Goal: Task Accomplishment & Management: Use online tool/utility

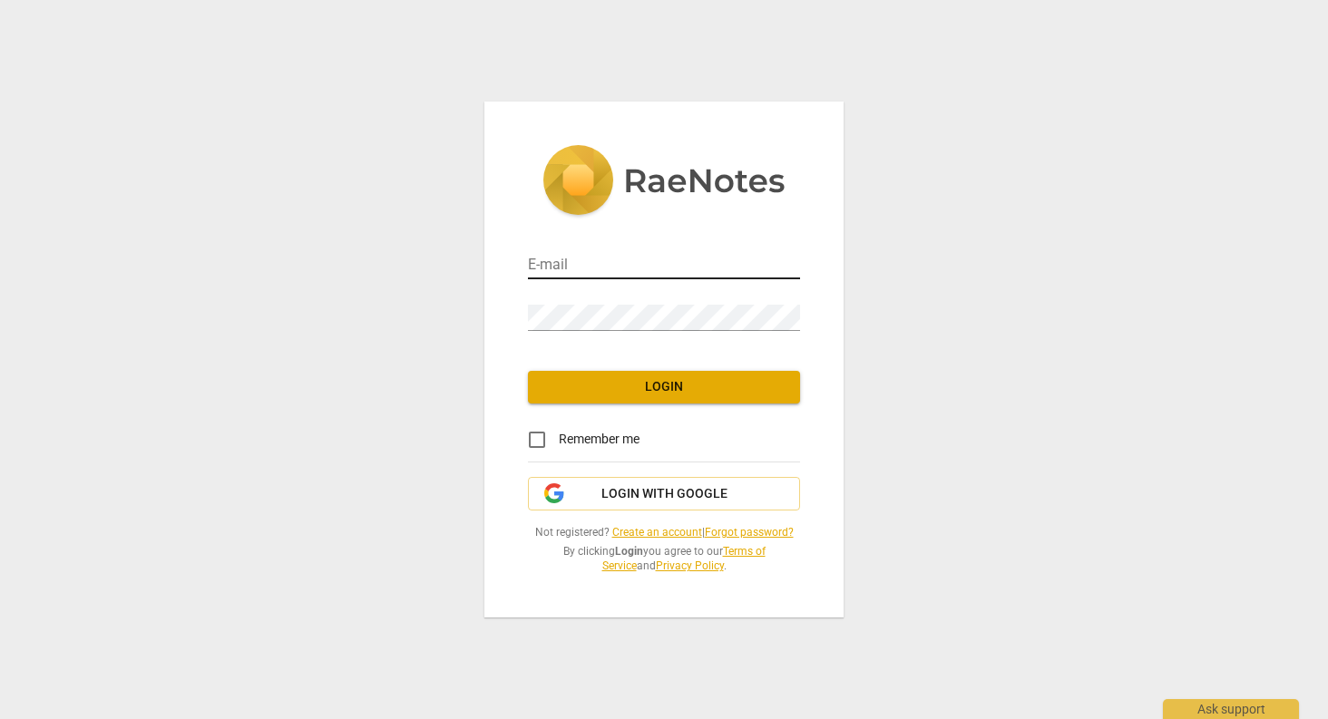
click at [552, 255] on input "email" at bounding box center [664, 266] width 272 height 26
type input "[EMAIL_ADDRESS][DOMAIN_NAME]"
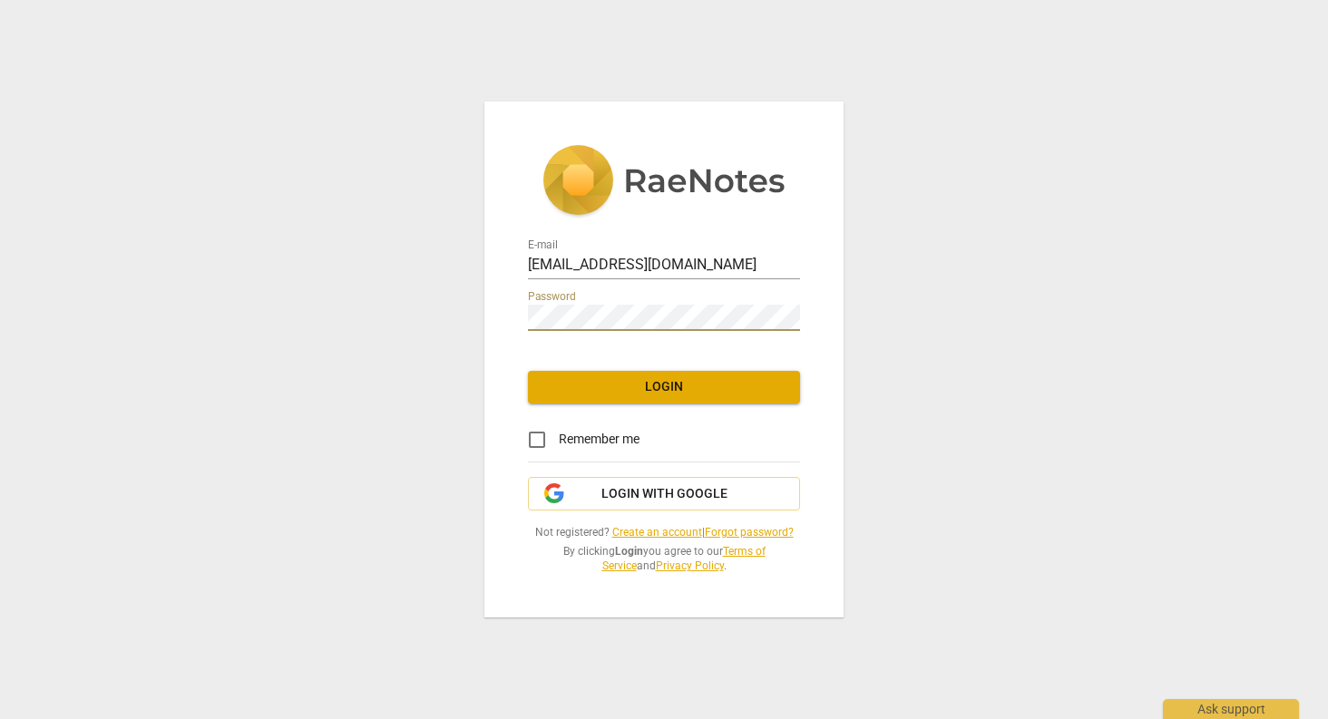
click at [607, 384] on span "Login" at bounding box center [664, 387] width 243 height 18
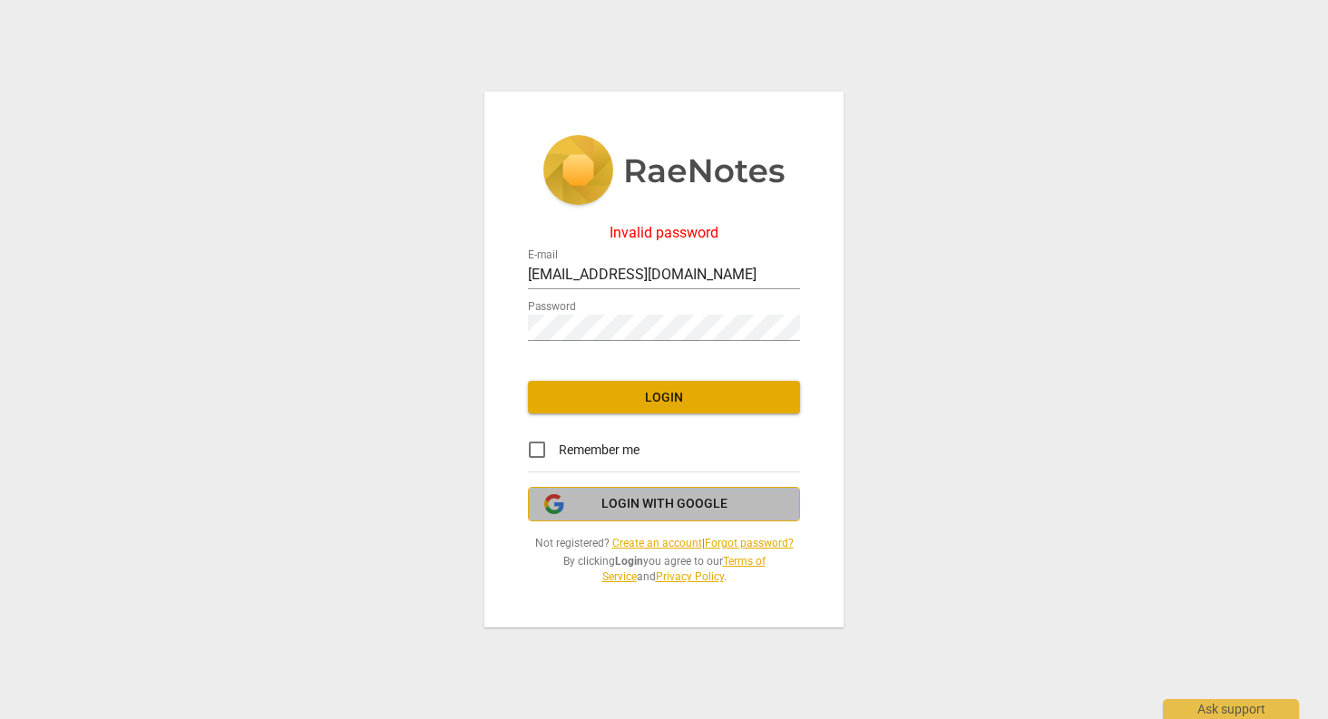
click at [691, 506] on span "Login with Google" at bounding box center [664, 504] width 126 height 18
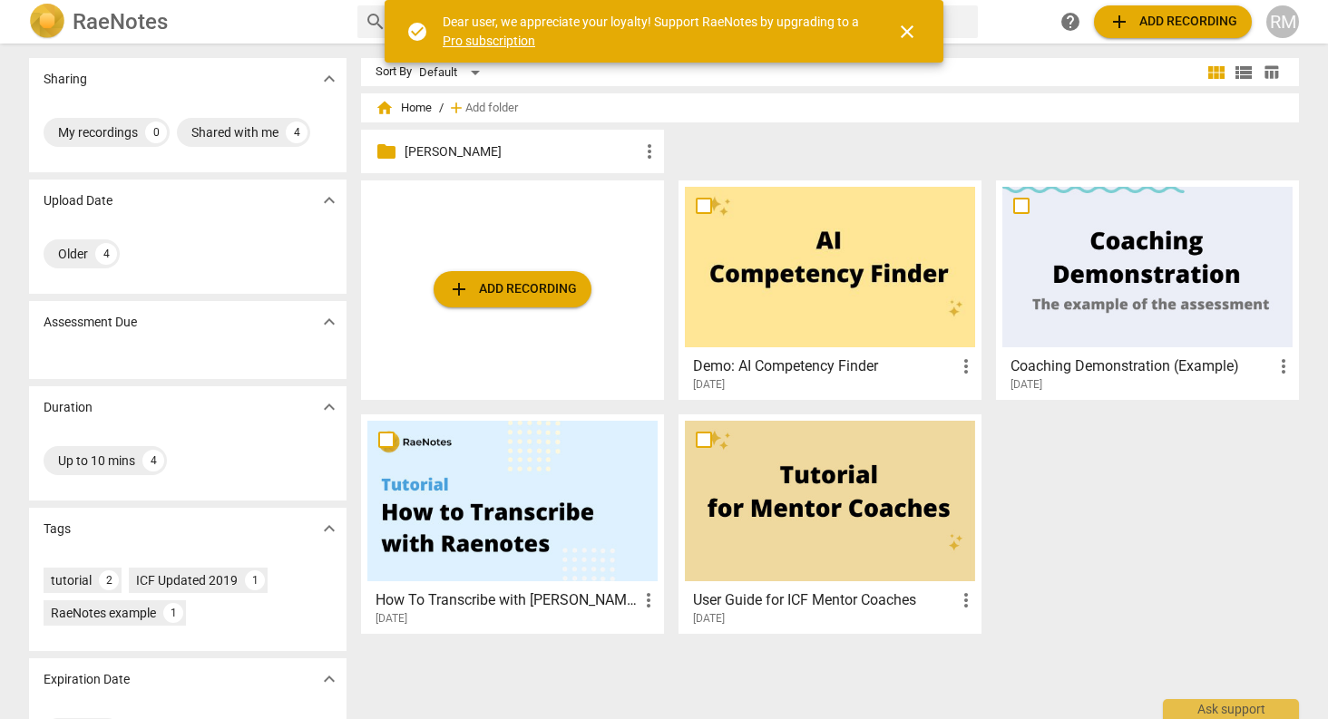
click at [910, 36] on span "close" at bounding box center [907, 32] width 22 height 22
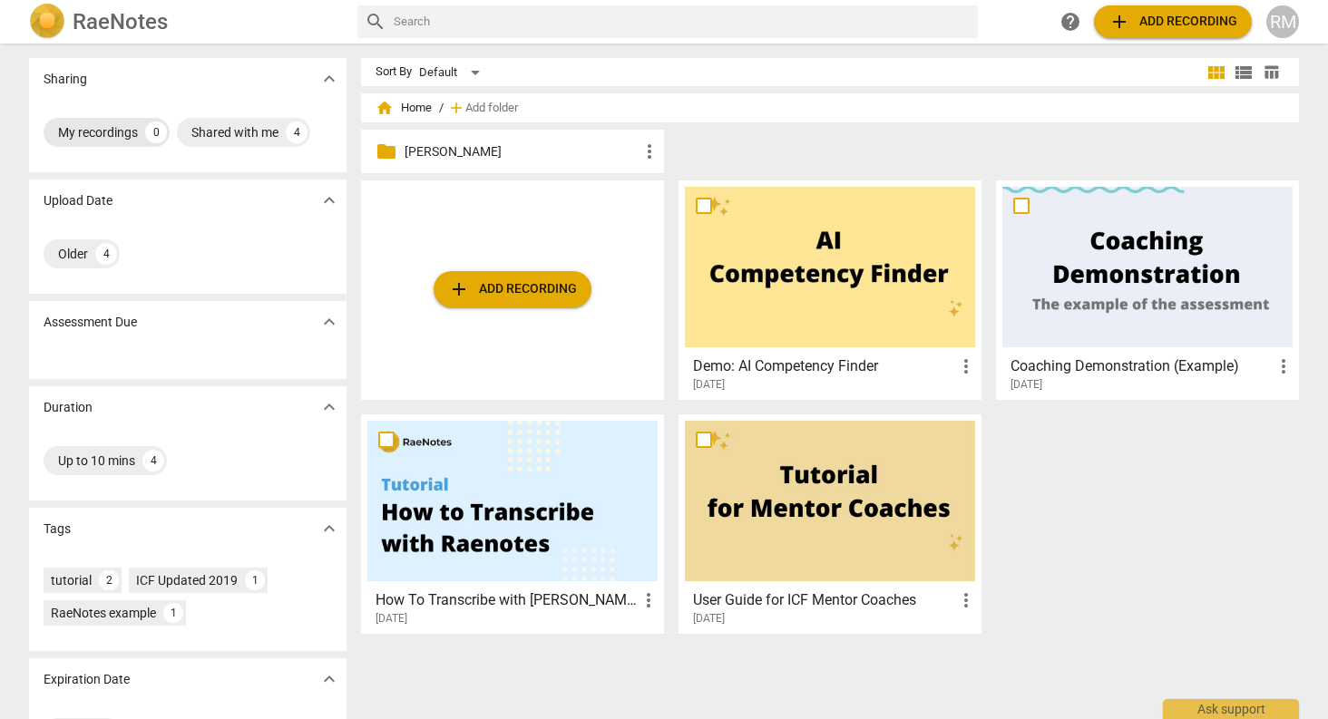
click at [116, 130] on div "My recordings" at bounding box center [98, 132] width 80 height 18
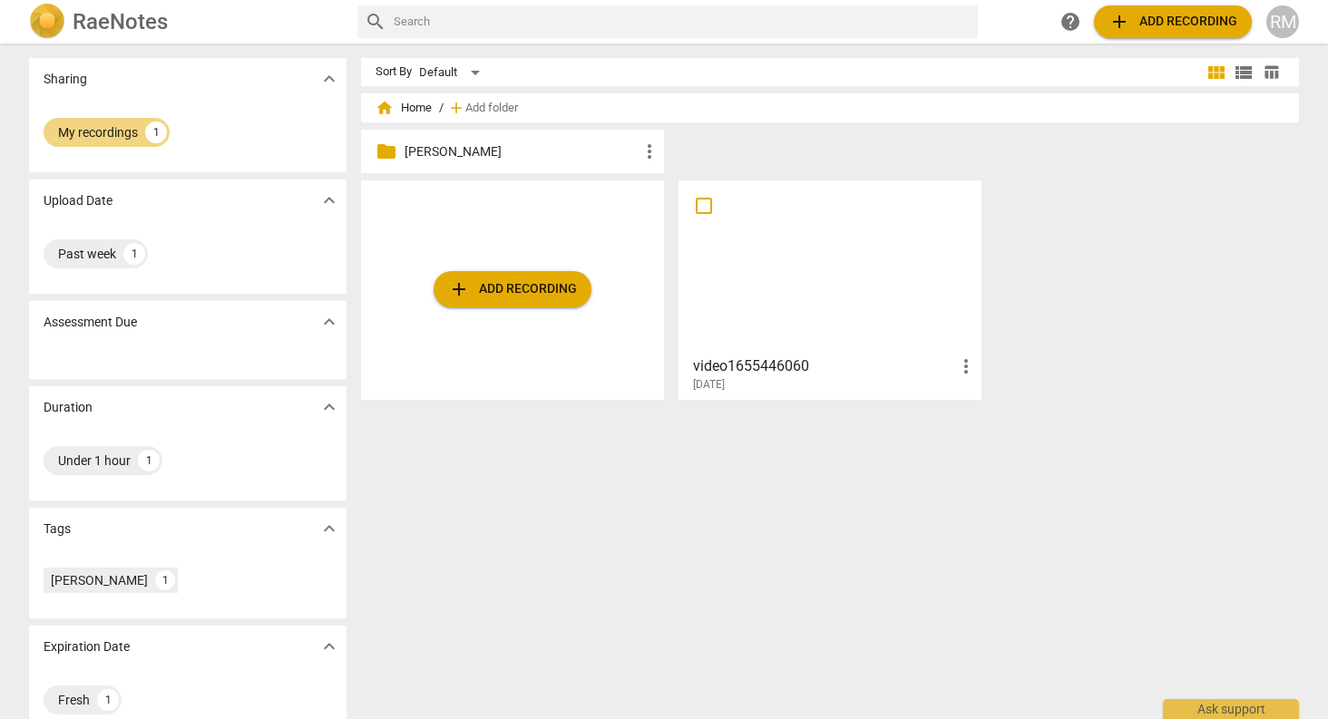
click at [556, 163] on div "folder Grace D. more_vert" at bounding box center [512, 152] width 303 height 44
click at [961, 363] on span "more_vert" at bounding box center [966, 367] width 22 height 22
click at [873, 394] on div at bounding box center [664, 359] width 1328 height 719
click at [867, 393] on div "video1655446060 more_vert 2025-08-07" at bounding box center [830, 291] width 303 height 220
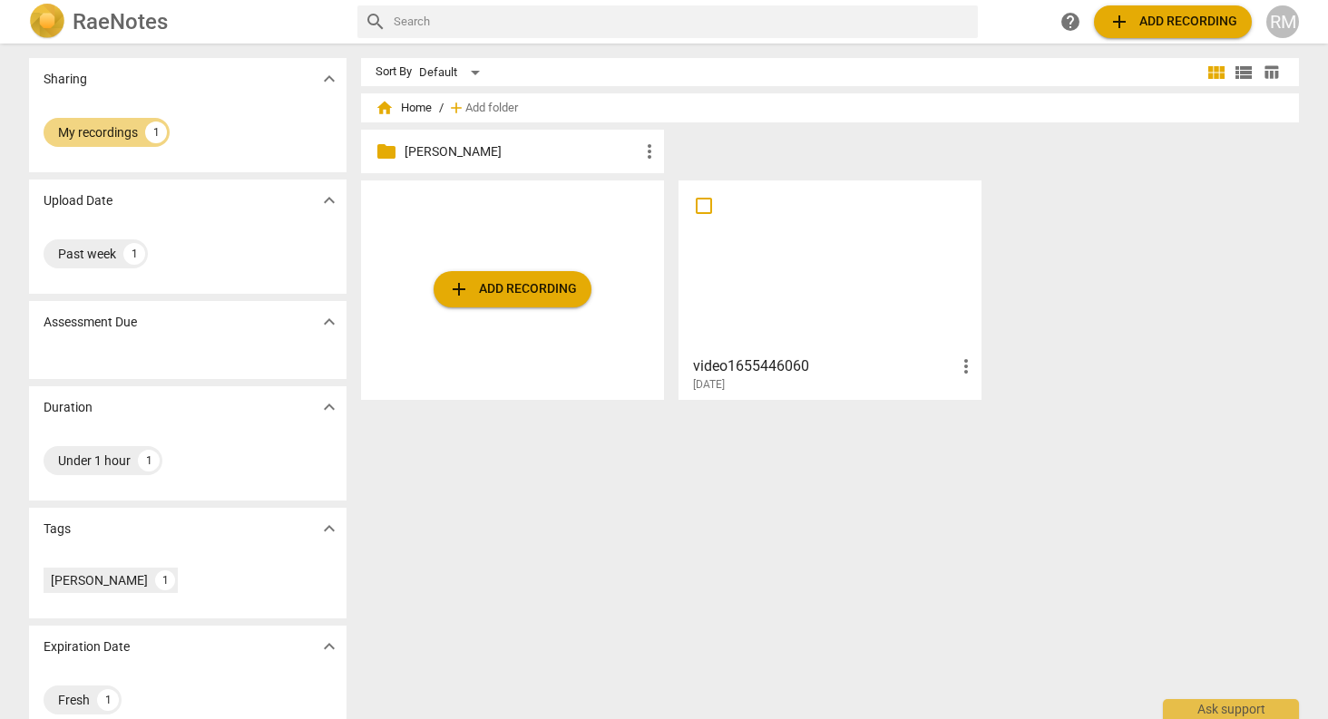
click at [811, 311] on div at bounding box center [830, 267] width 290 height 161
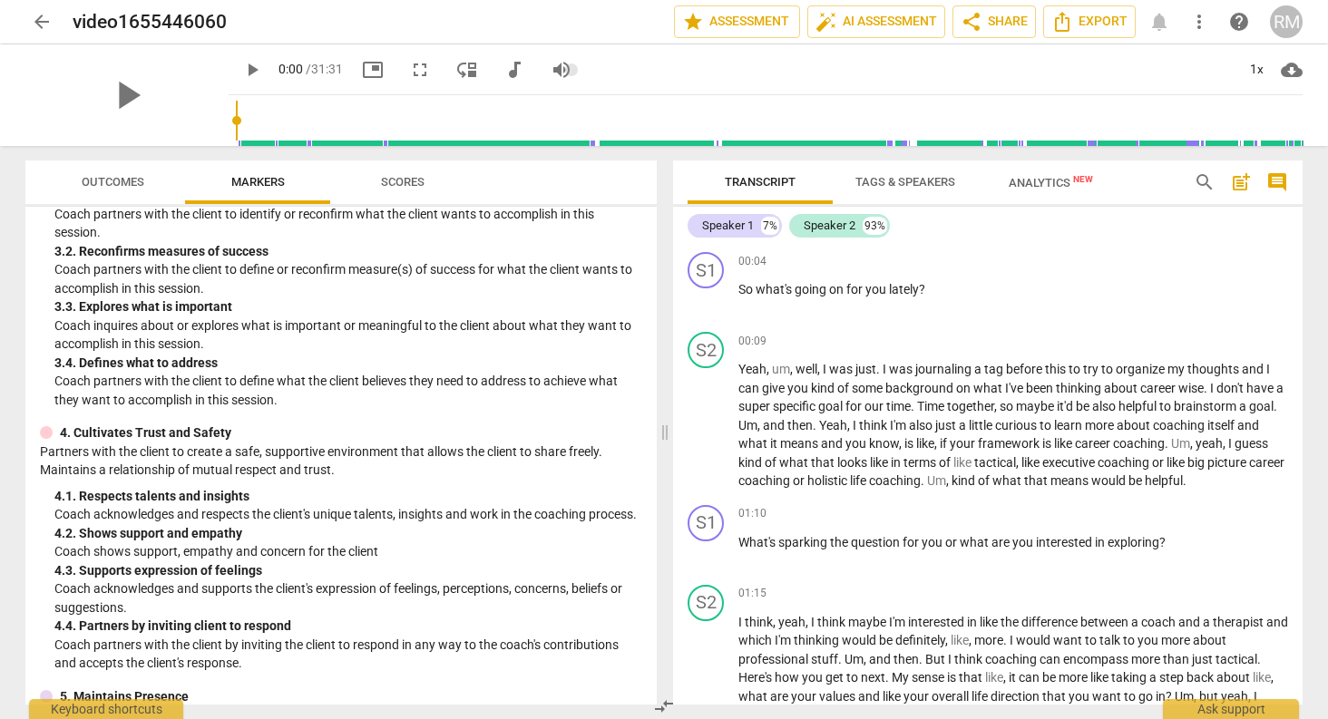
scroll to position [320, 0]
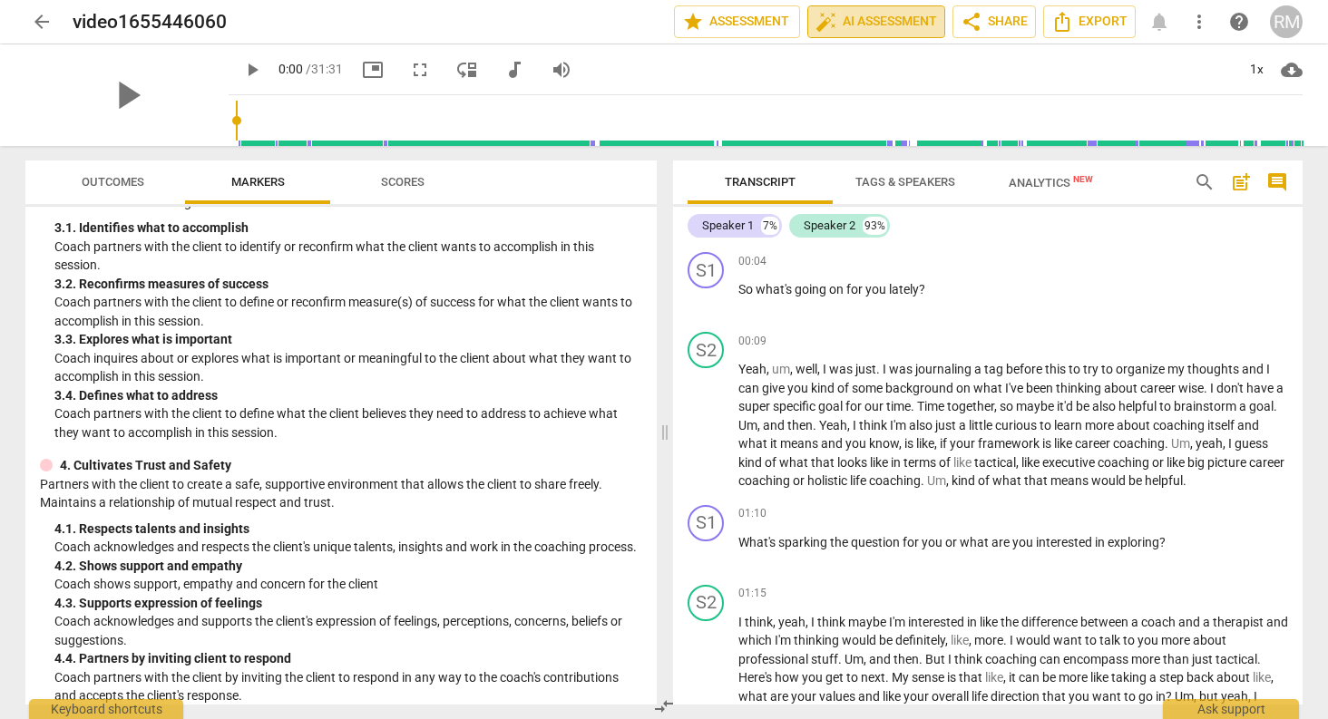
click at [854, 26] on span "auto_fix_high AI Assessment" at bounding box center [877, 22] width 122 height 22
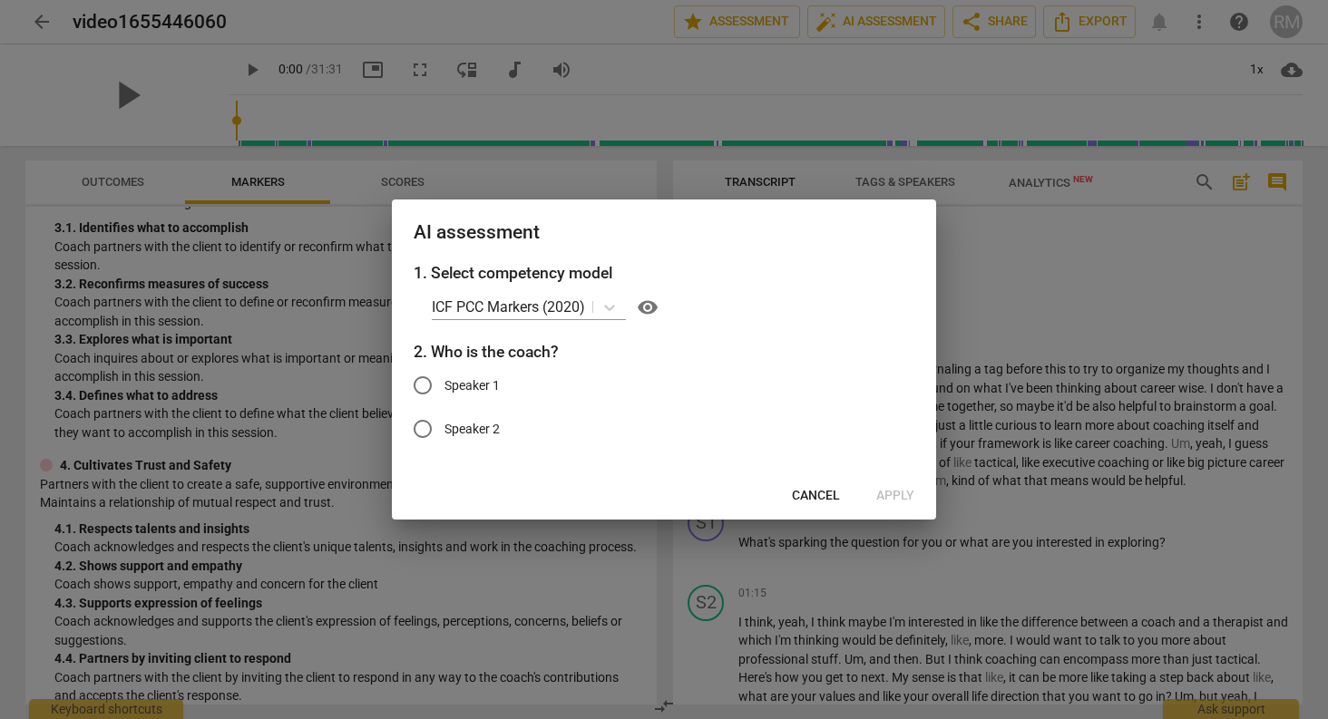
click at [1027, 317] on div at bounding box center [664, 359] width 1328 height 719
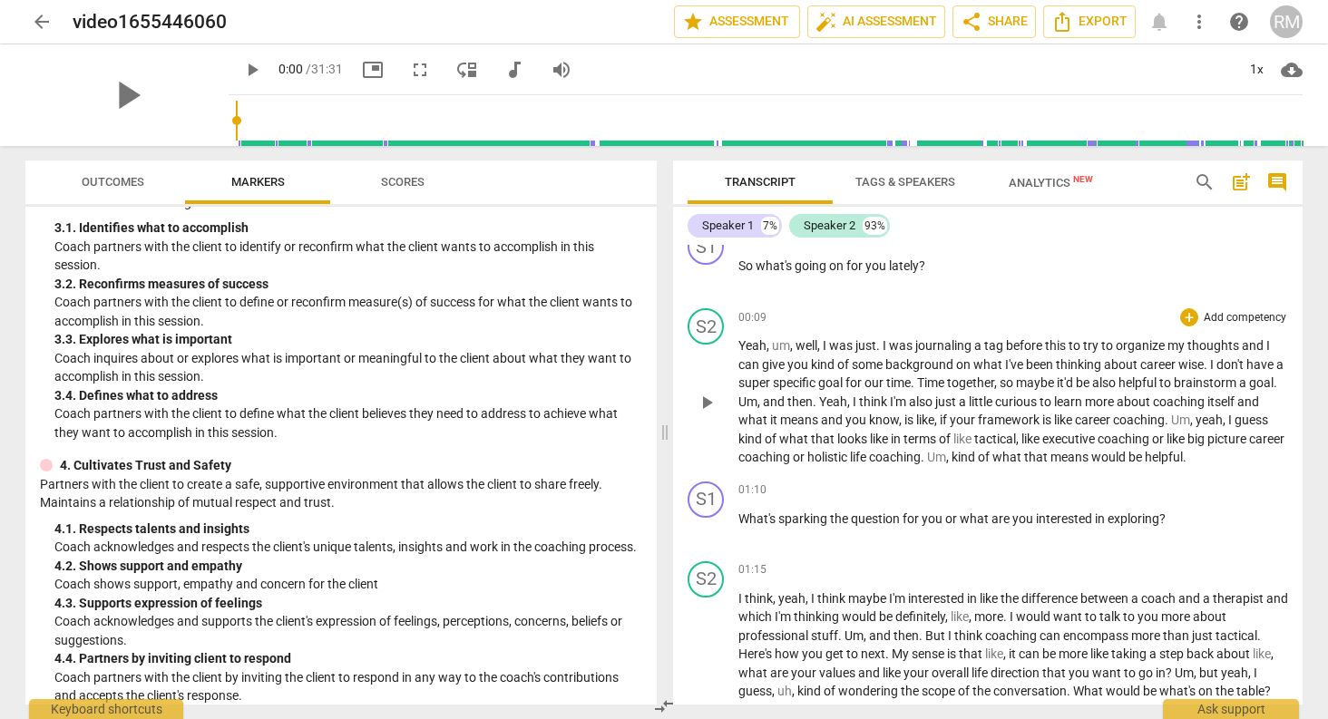
scroll to position [0, 0]
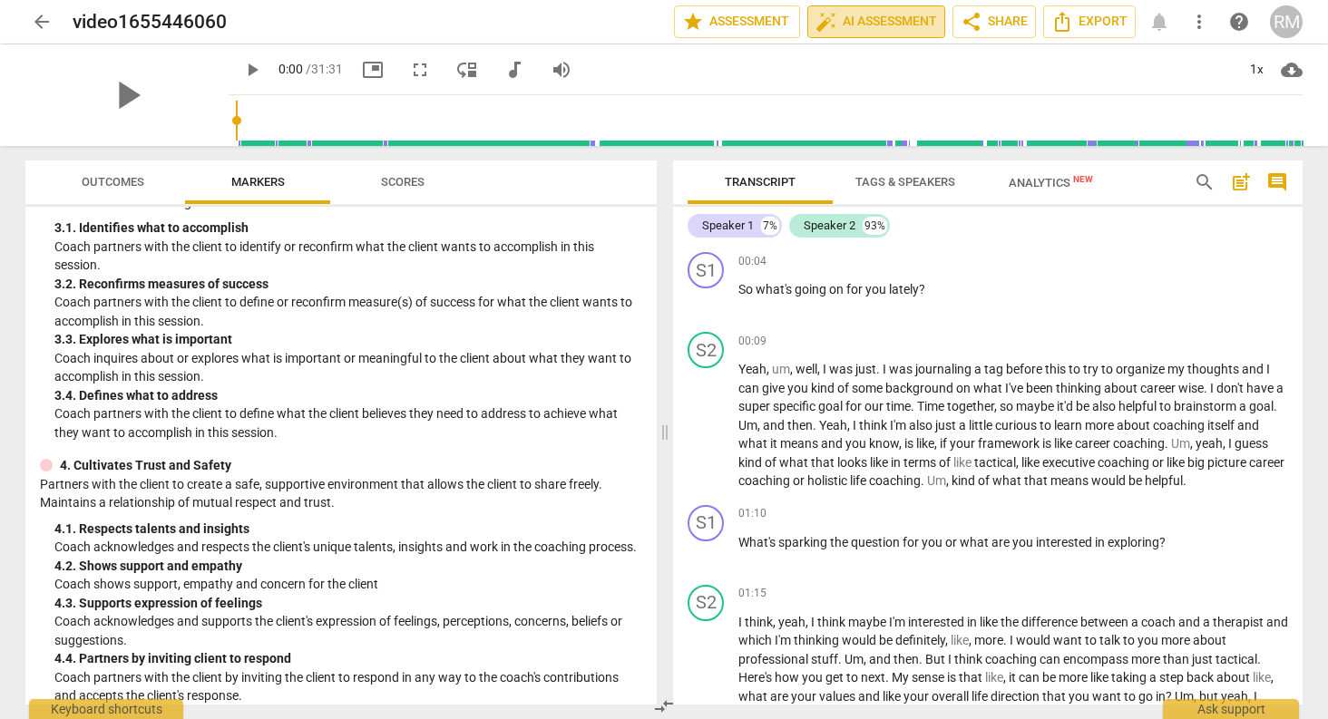
click at [881, 29] on span "auto_fix_high AI Assessment" at bounding box center [877, 22] width 122 height 22
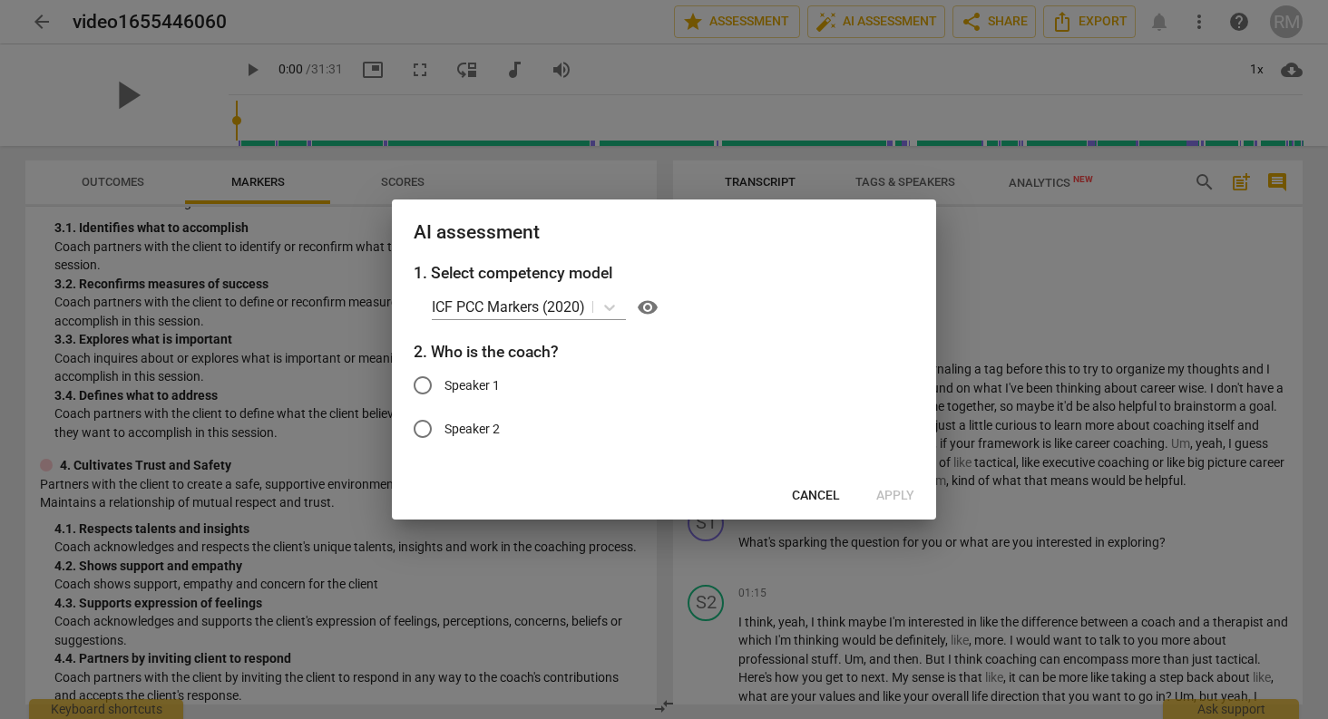
click at [454, 394] on span "Speaker 1" at bounding box center [472, 385] width 55 height 19
click at [445, 394] on input "Speaker 1" at bounding box center [423, 386] width 44 height 44
radio input "true"
click at [905, 483] on button "Apply" at bounding box center [895, 496] width 67 height 33
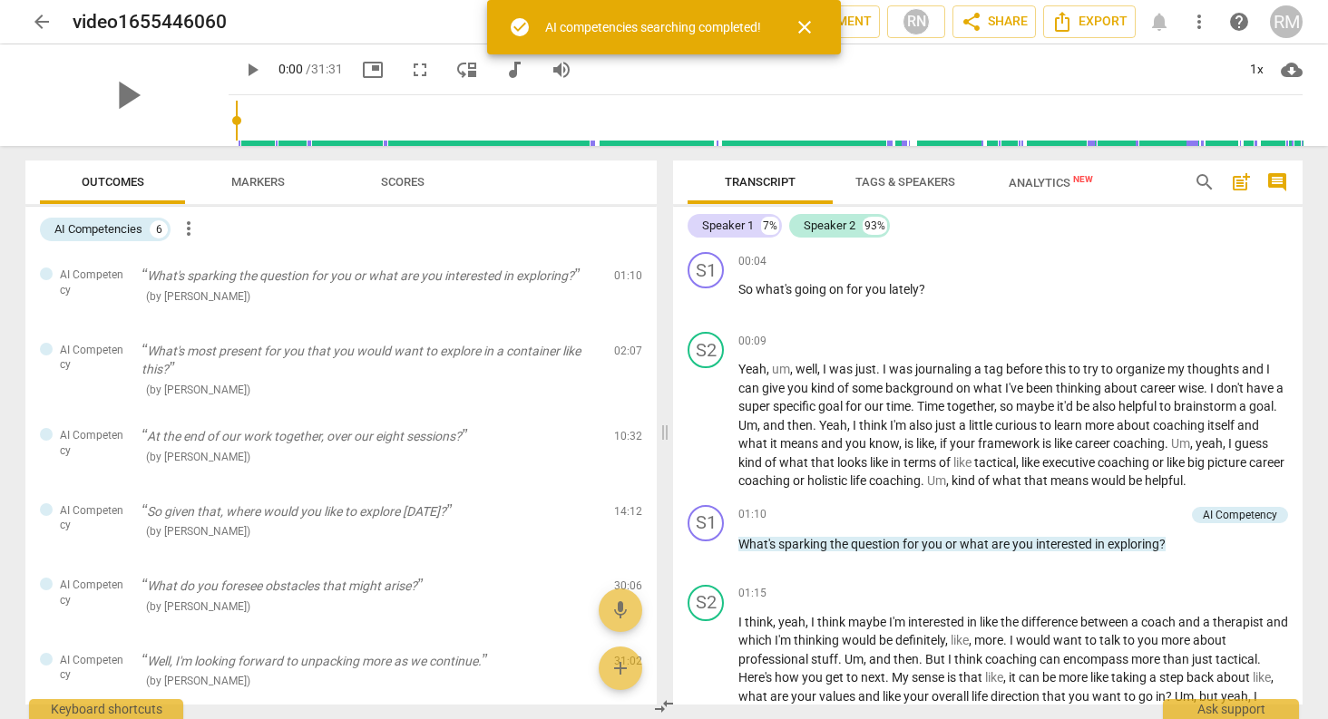
click at [662, 27] on div "AI competencies searching completed!" at bounding box center [653, 27] width 216 height 19
click at [812, 25] on span "close" at bounding box center [805, 27] width 22 height 22
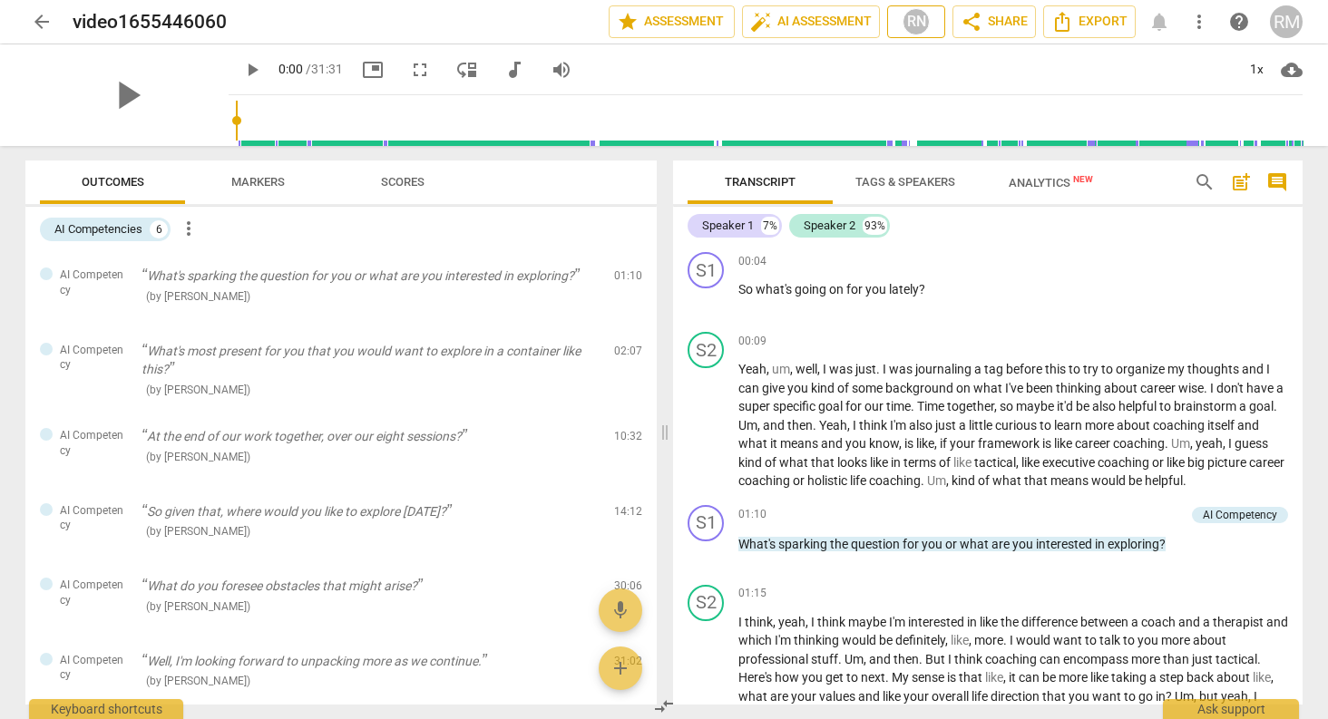
click at [915, 34] on div "RN" at bounding box center [916, 21] width 27 height 27
click at [915, 34] on div at bounding box center [664, 359] width 1328 height 719
click at [846, 23] on span "auto_fix_high AI Assessment" at bounding box center [811, 22] width 122 height 22
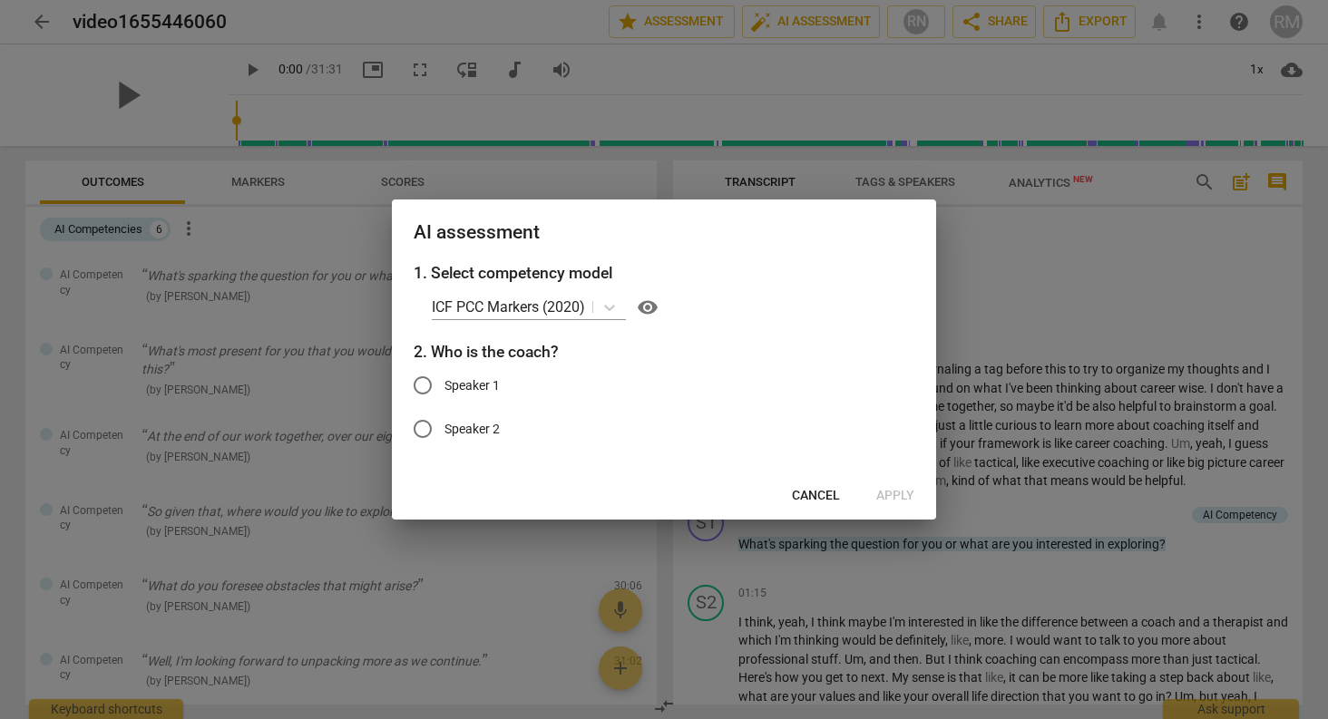
click at [822, 499] on span "Cancel" at bounding box center [816, 496] width 48 height 18
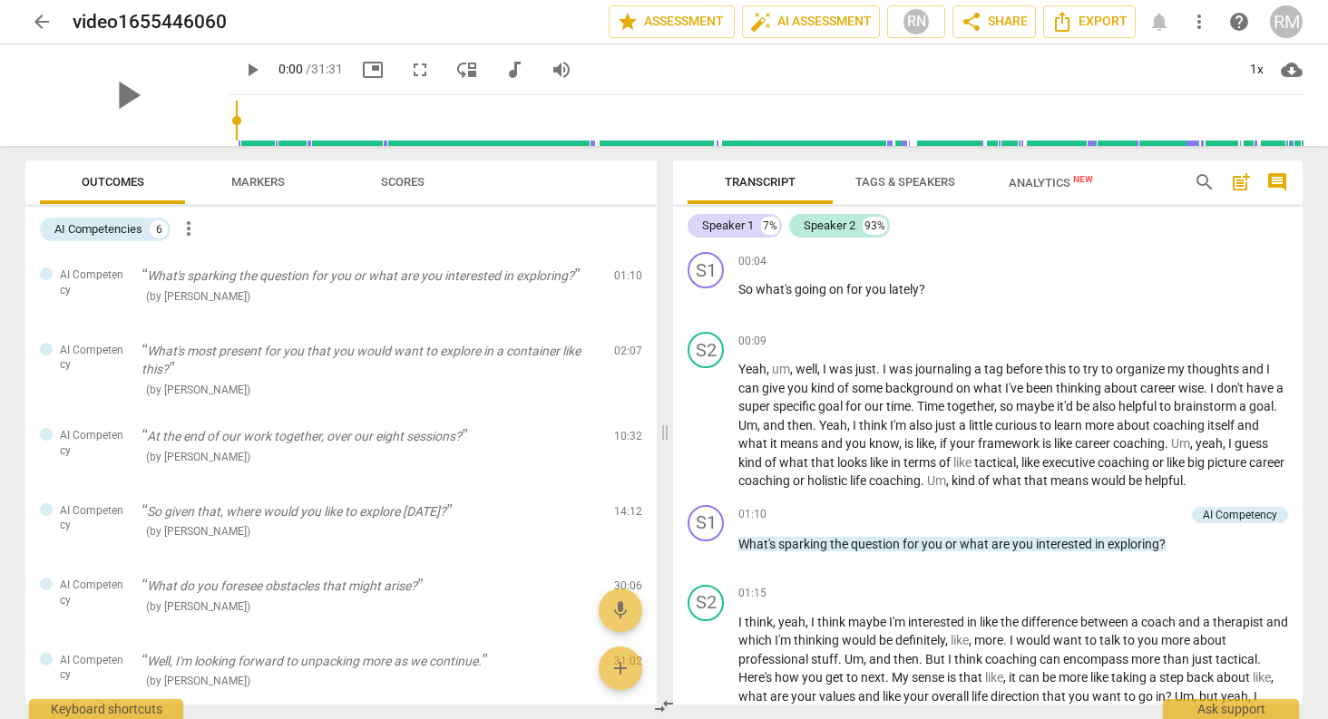
click at [1041, 176] on span "Analytics New" at bounding box center [1051, 183] width 84 height 14
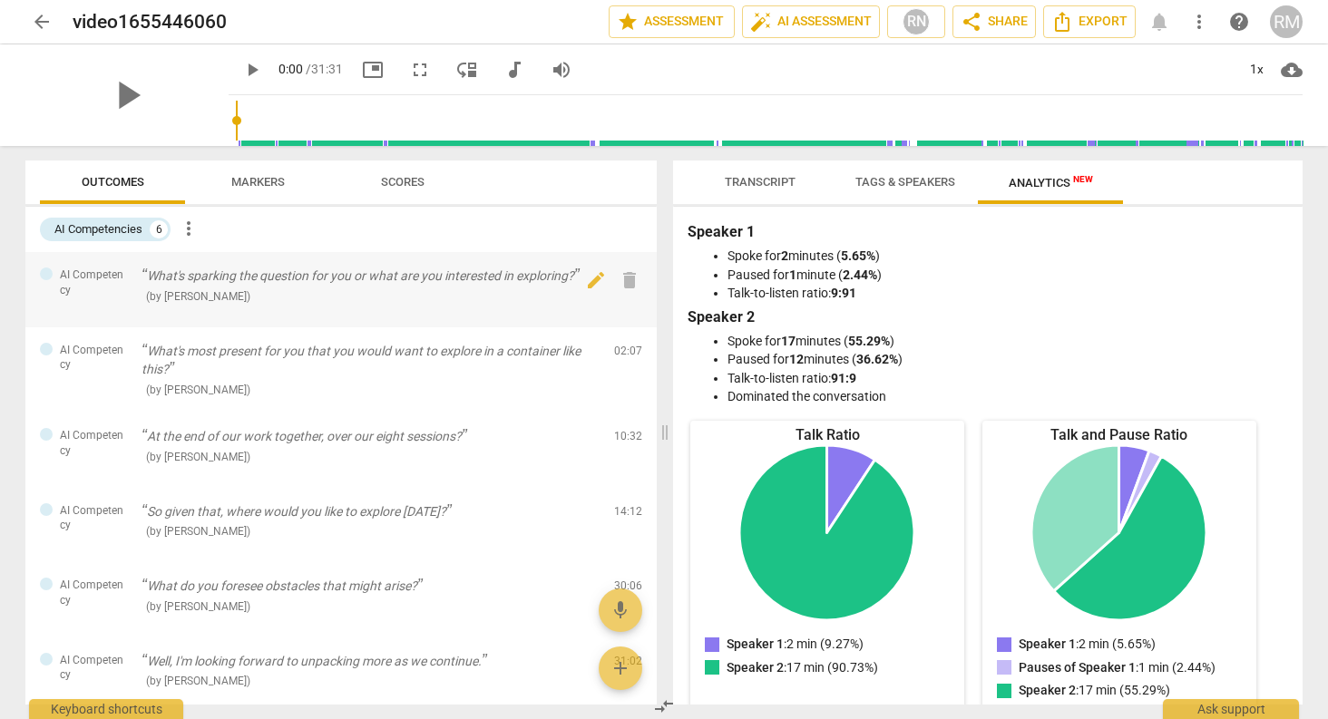
click at [425, 284] on p "What's sparking the question for you or what are you interested in exploring?" at bounding box center [371, 276] width 458 height 19
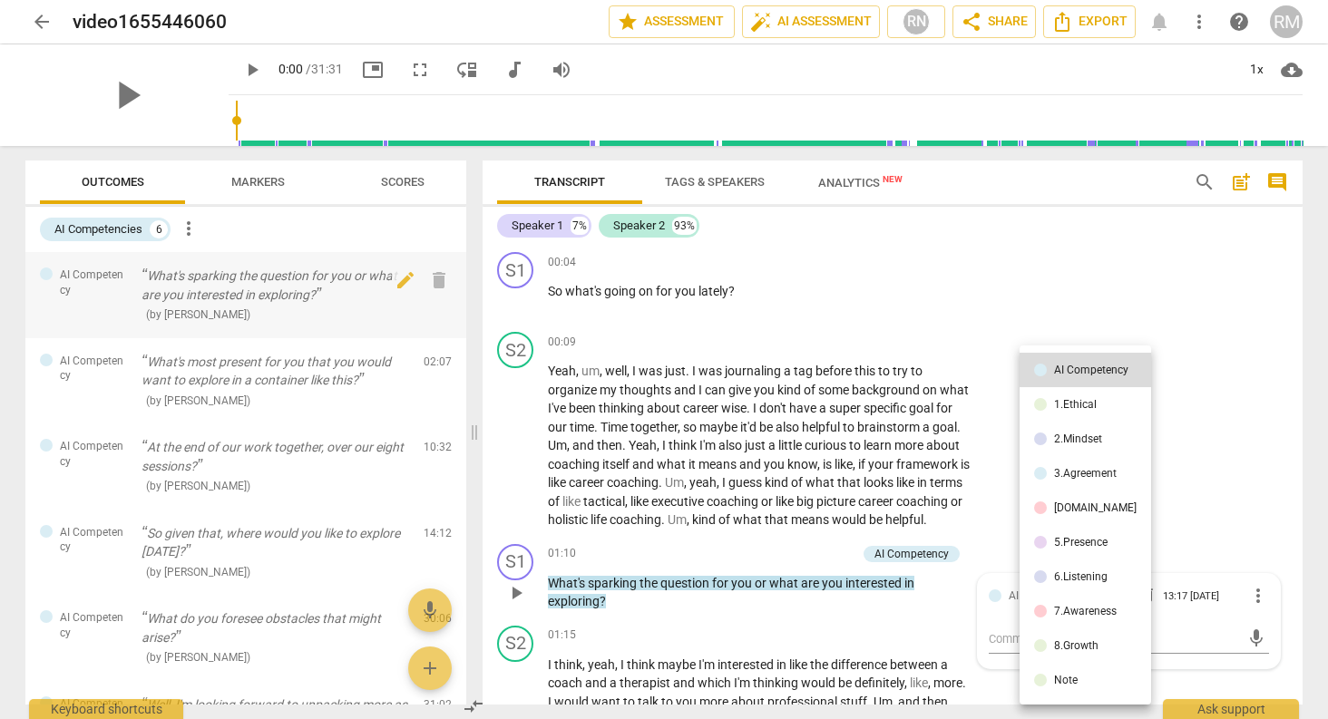
scroll to position [221, 0]
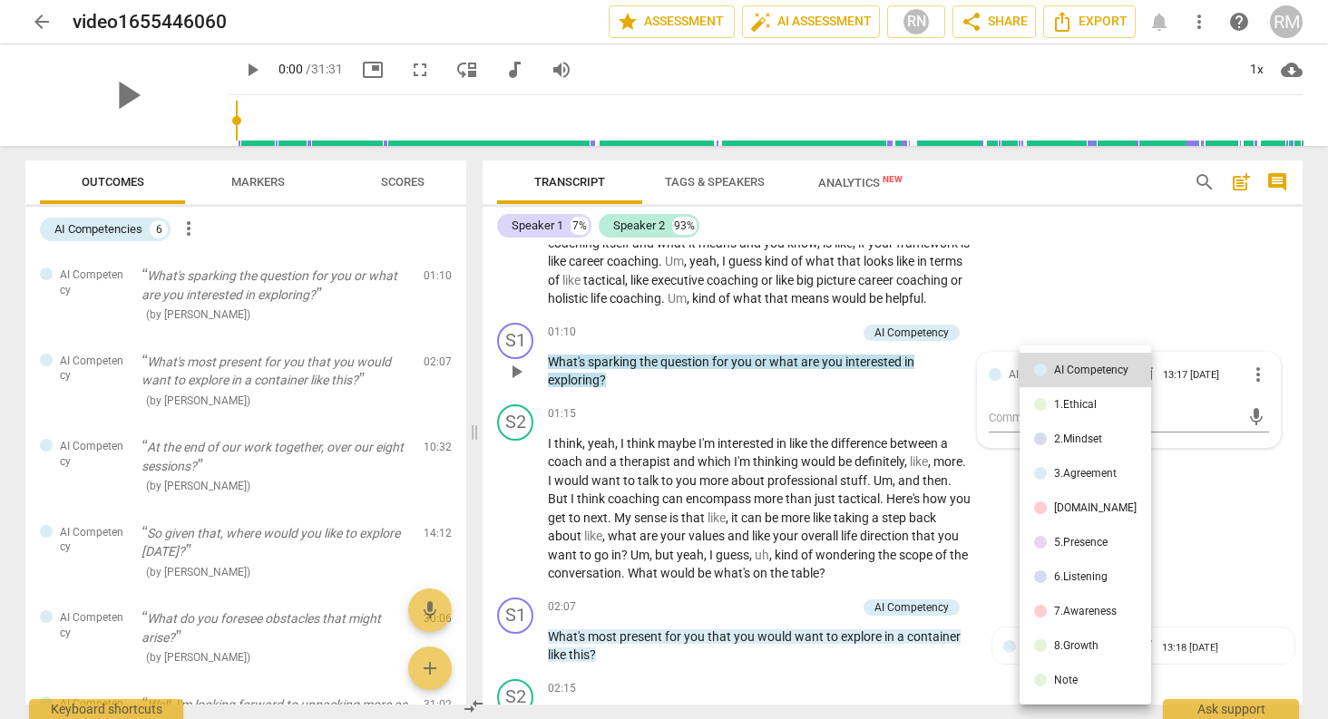
click at [270, 376] on div at bounding box center [664, 359] width 1328 height 719
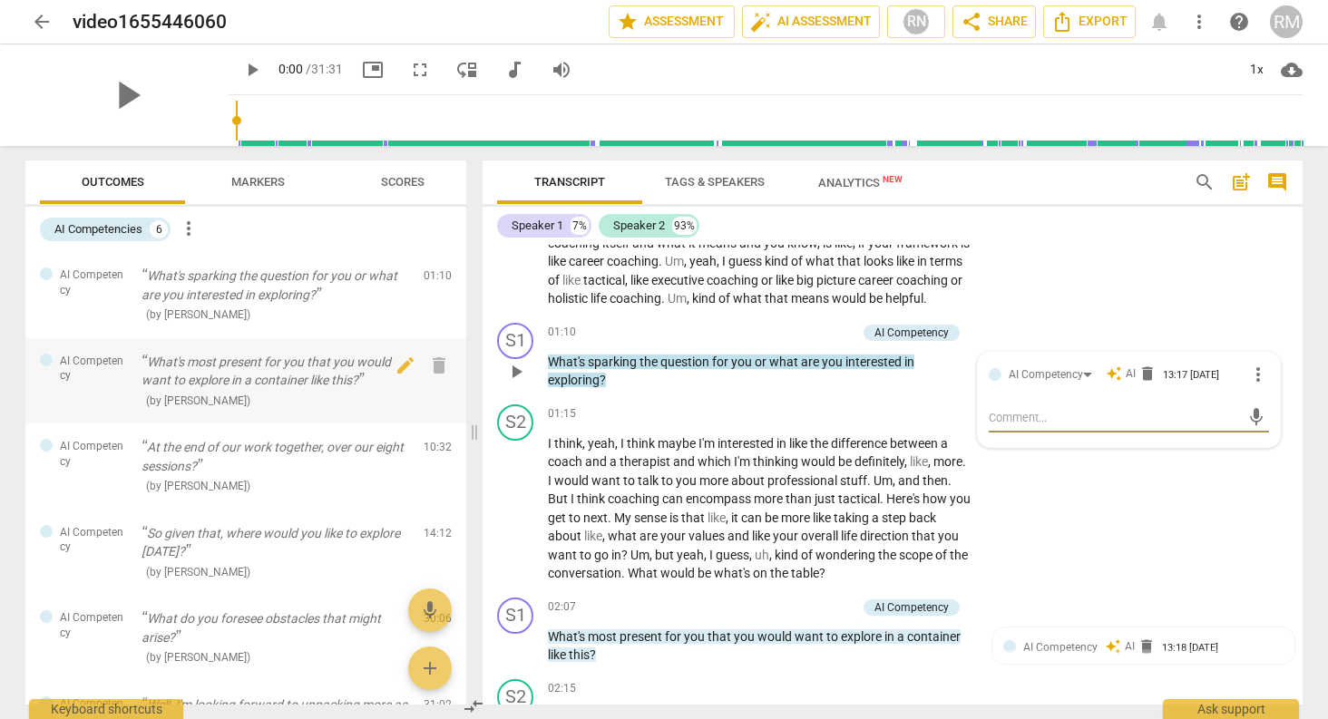
click at [282, 364] on p "What's most present for you that you would want to explore in a container like …" at bounding box center [276, 371] width 268 height 37
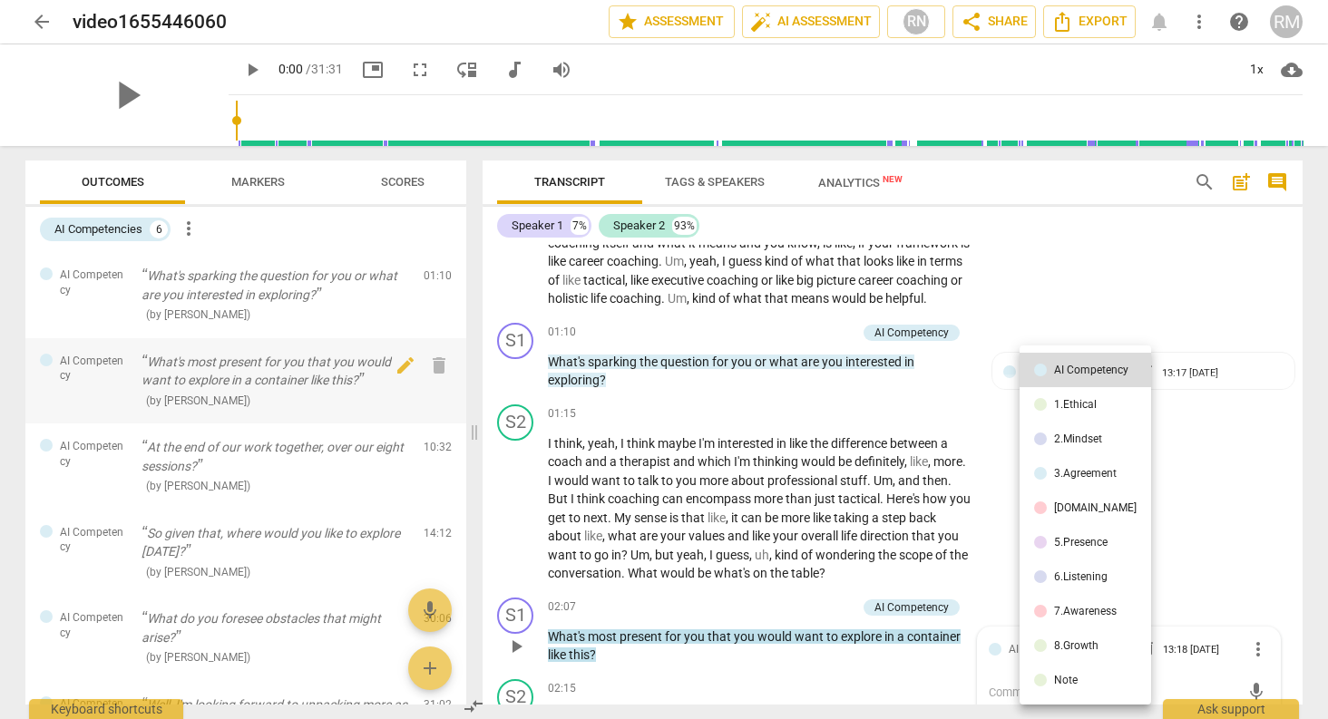
scroll to position [234, 0]
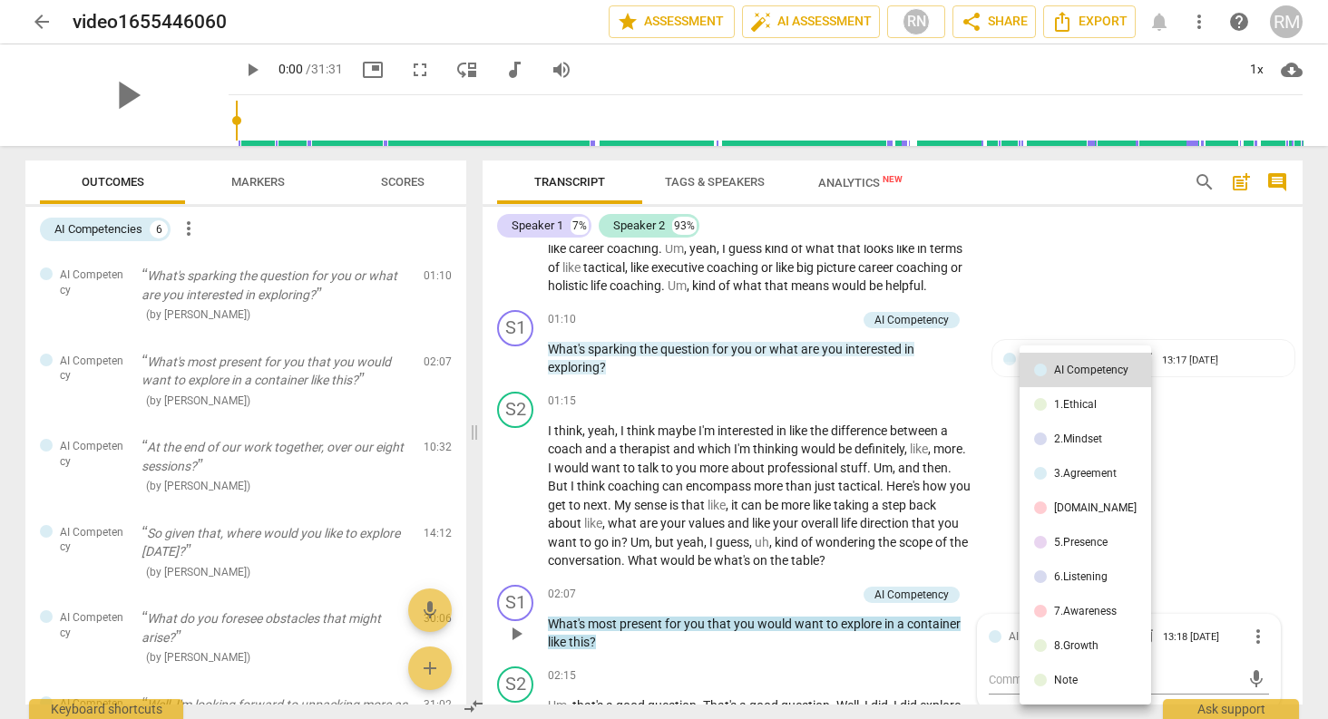
click at [324, 448] on div at bounding box center [664, 359] width 1328 height 719
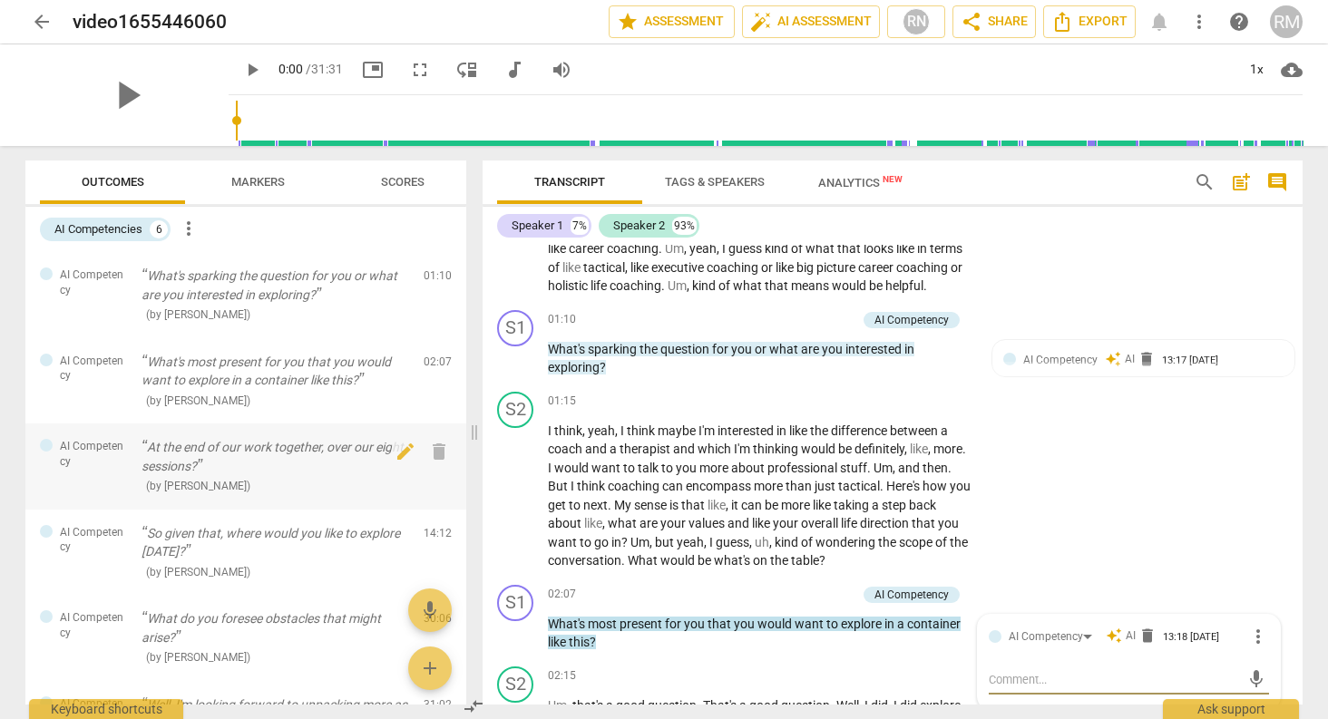
click at [232, 476] on div "( by RaeNotes )" at bounding box center [276, 485] width 268 height 19
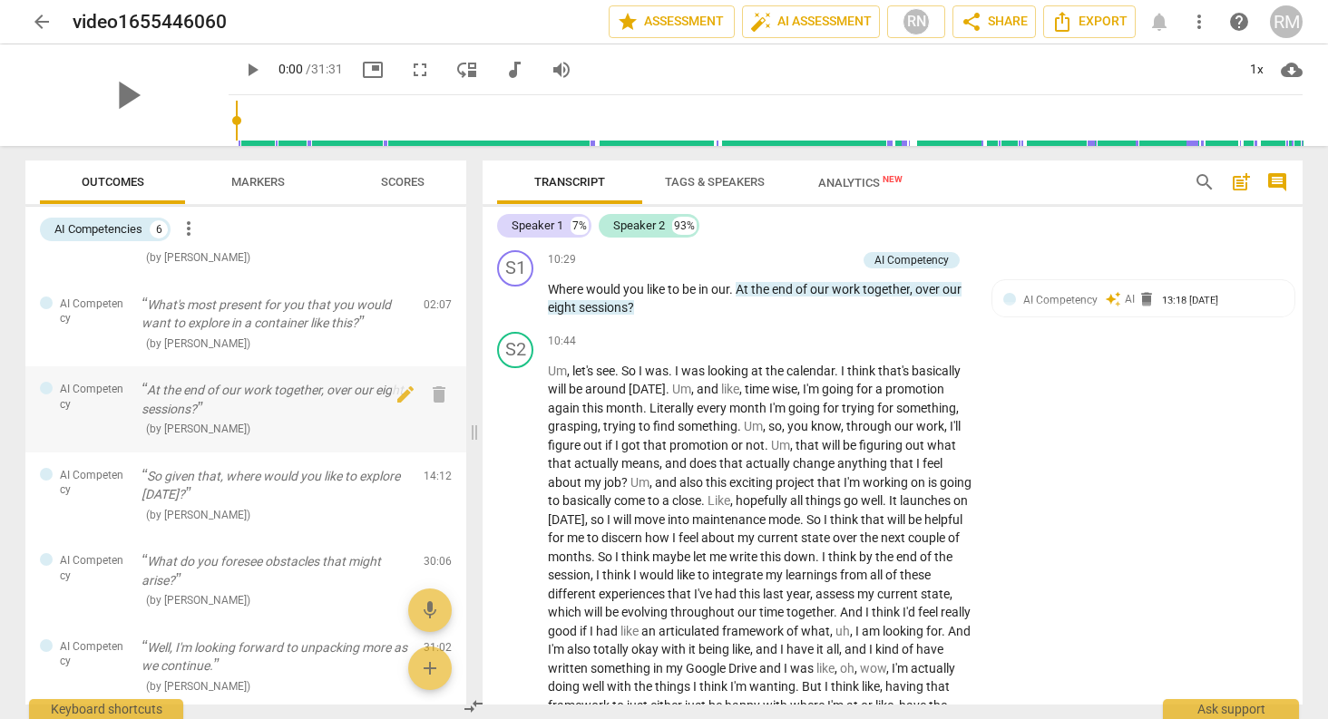
scroll to position [152, 0]
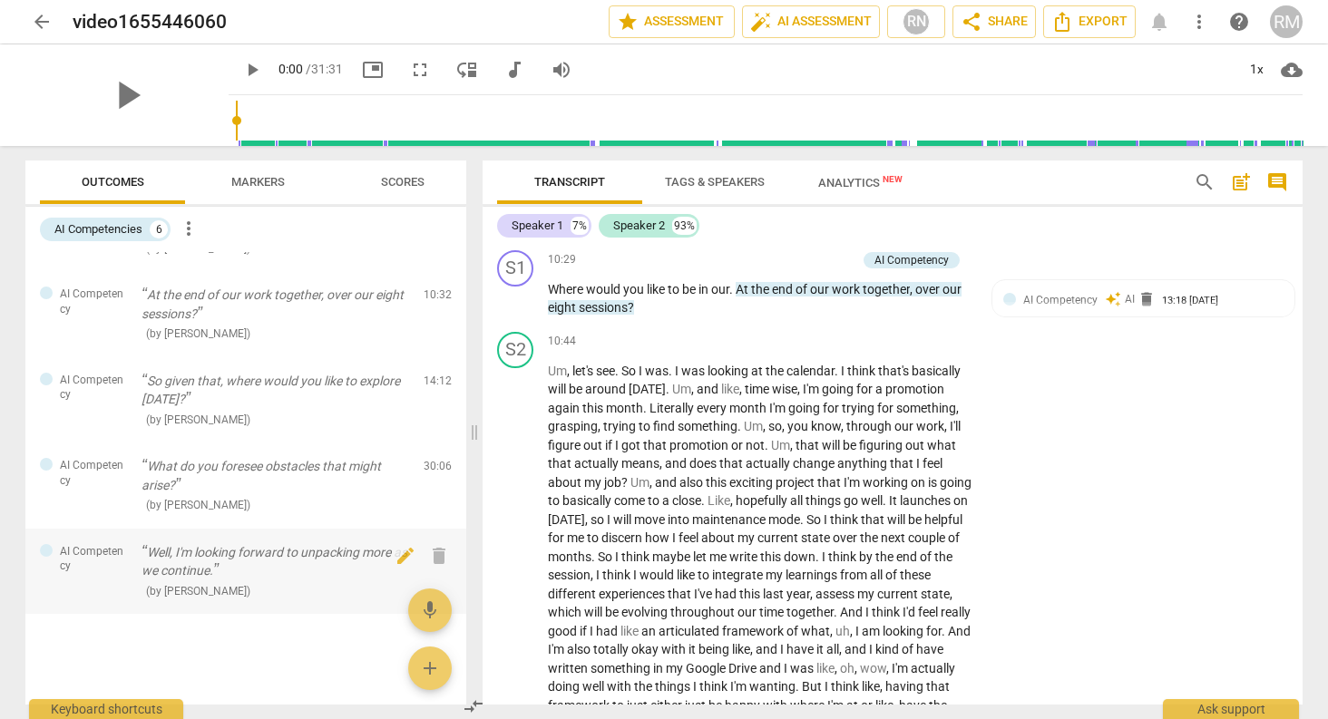
click at [268, 568] on p "Well, I'm looking forward to unpacking more as we continue." at bounding box center [276, 561] width 268 height 37
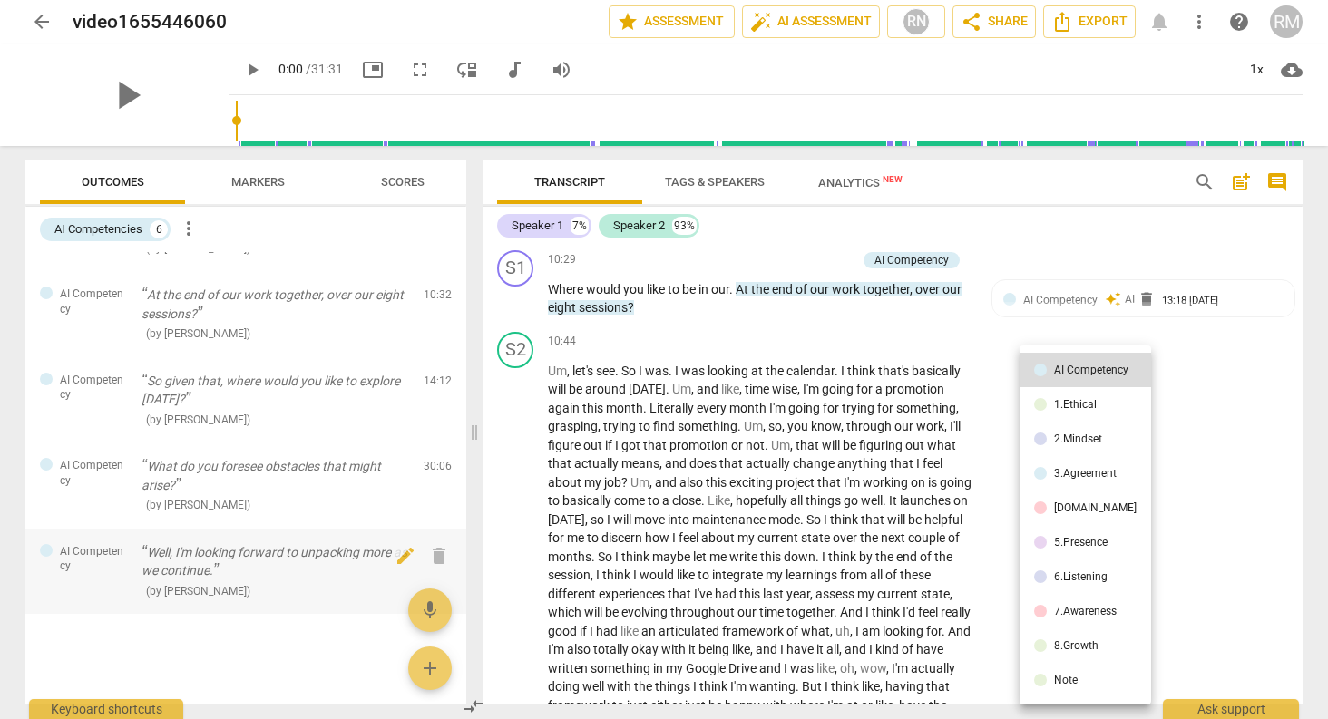
scroll to position [6829, 0]
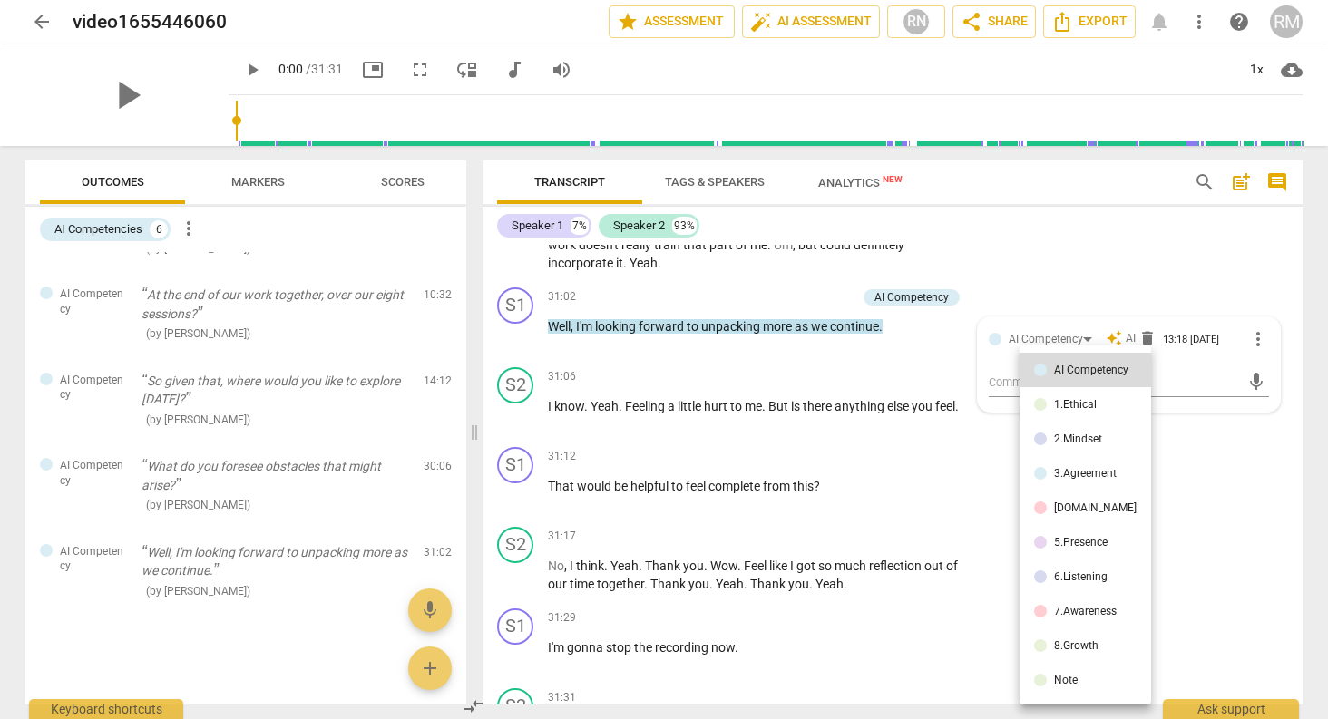
click at [234, 393] on div at bounding box center [664, 359] width 1328 height 719
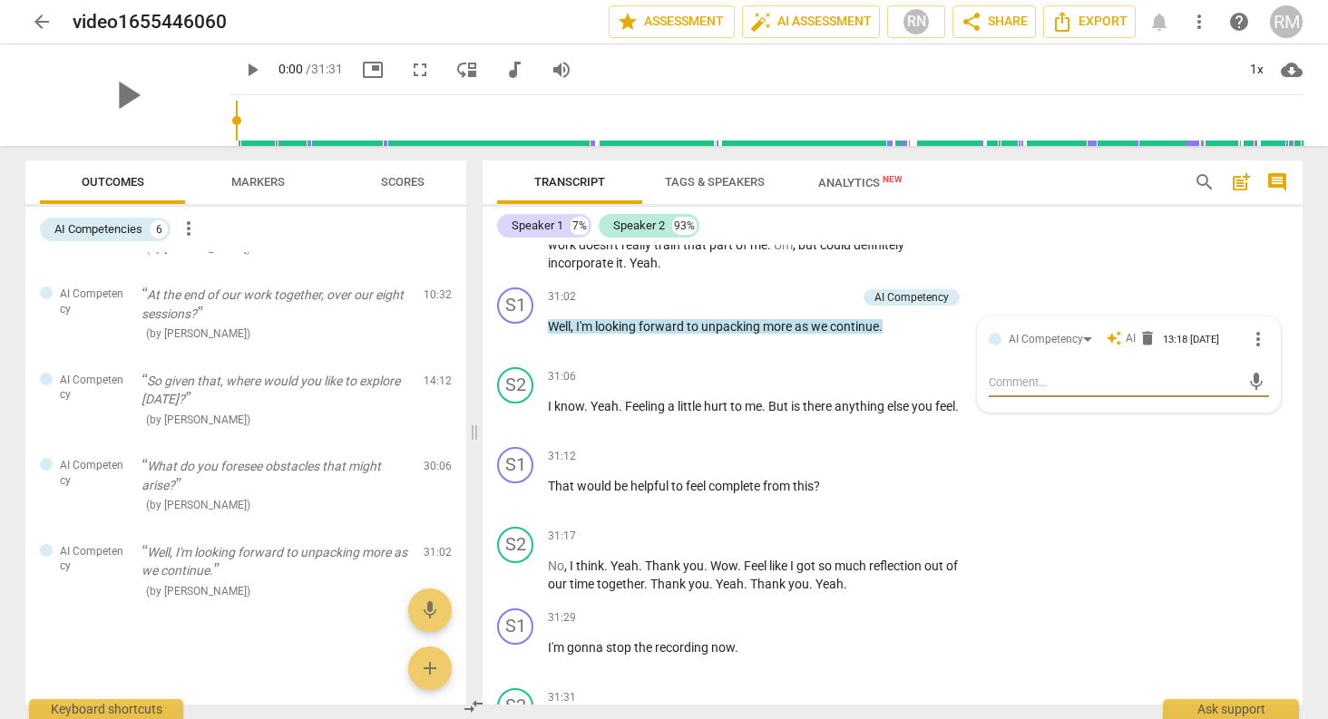
click at [191, 235] on span "more_vert" at bounding box center [189, 229] width 22 height 22
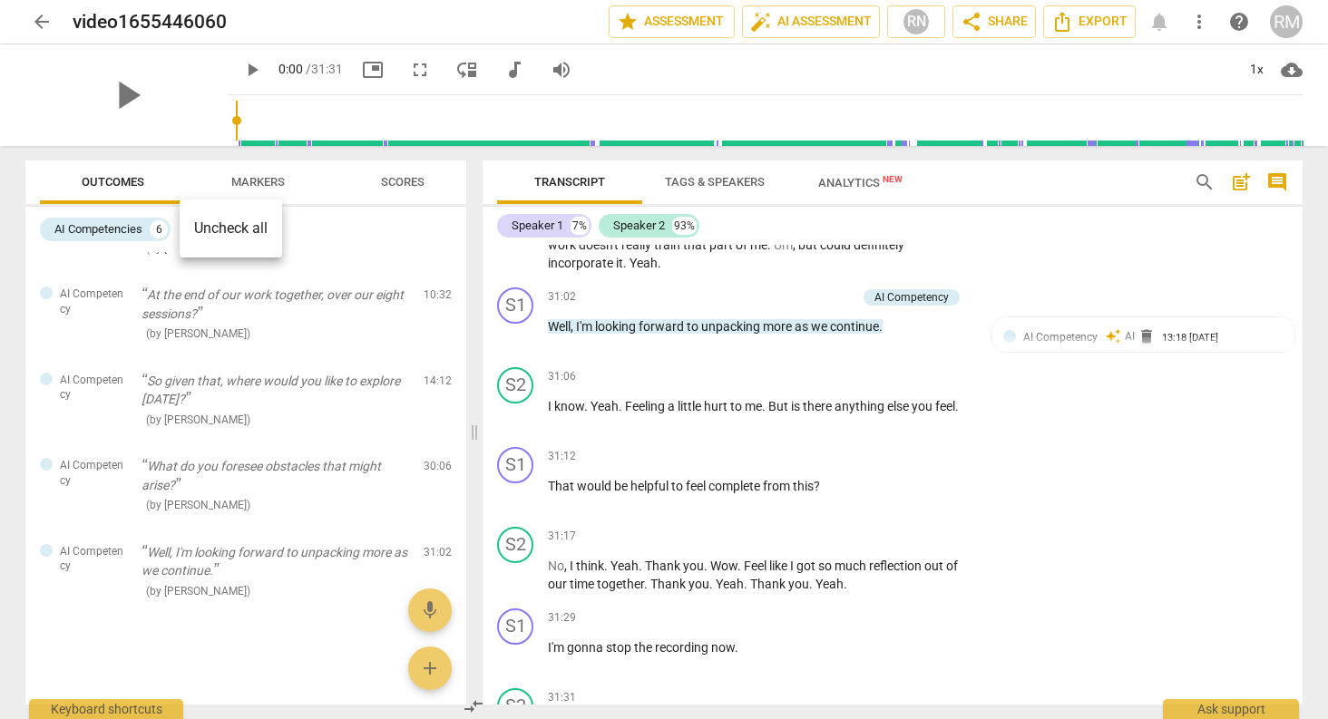
click at [340, 253] on div at bounding box center [664, 359] width 1328 height 719
click at [186, 564] on p "Well, I'm looking forward to unpacking more as we continue." at bounding box center [276, 561] width 268 height 37
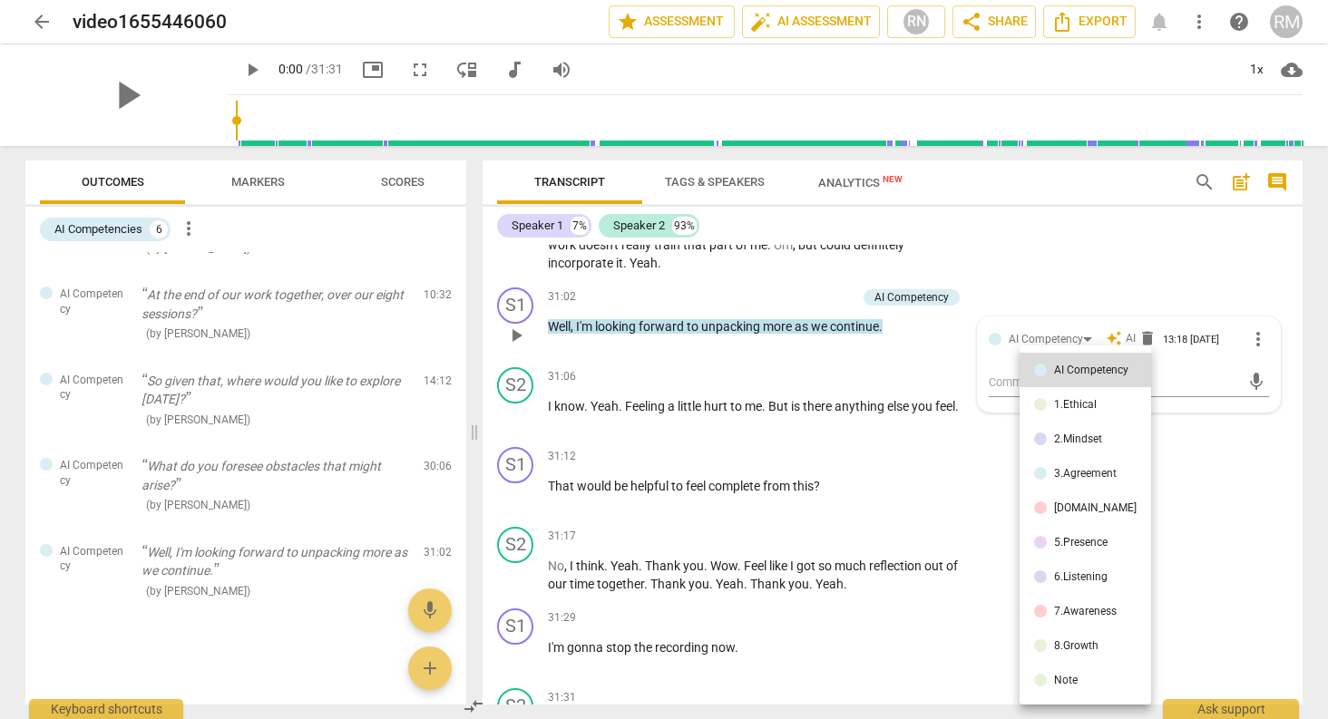
click at [720, 161] on div at bounding box center [664, 359] width 1328 height 719
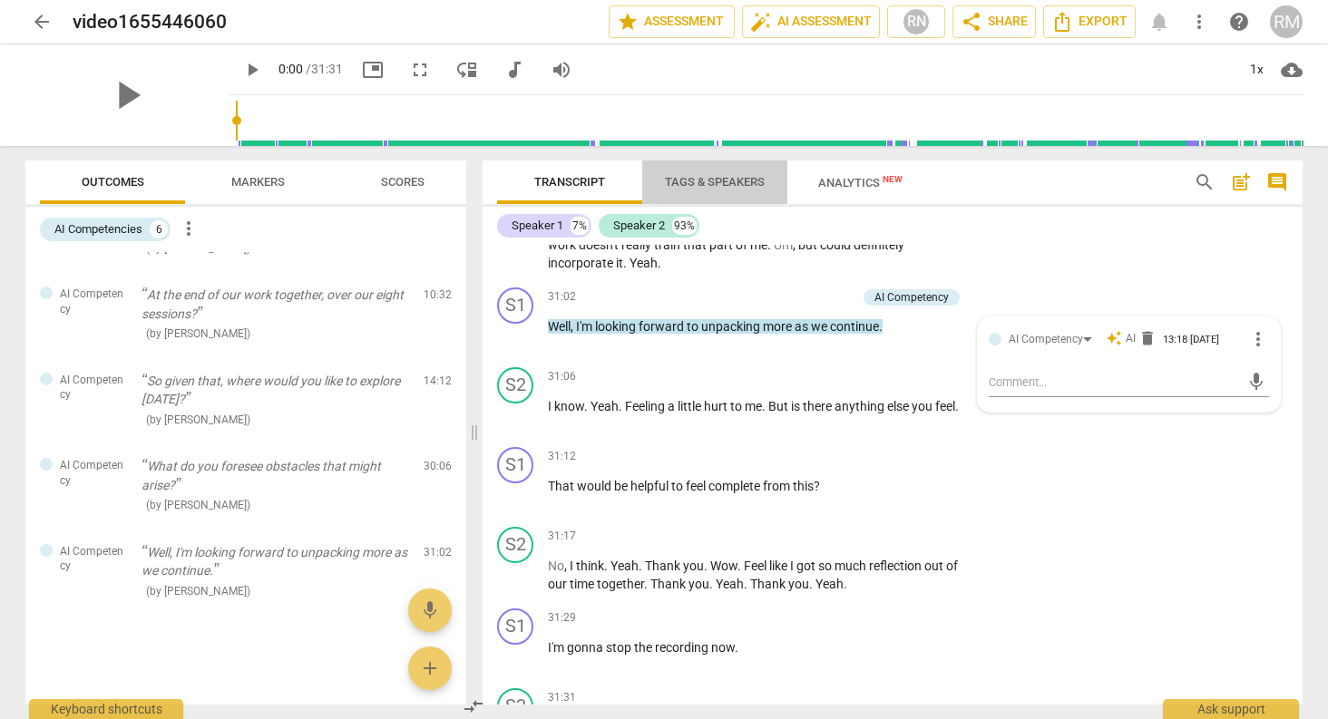
click at [700, 174] on span "Tags & Speakers" at bounding box center [714, 183] width 143 height 24
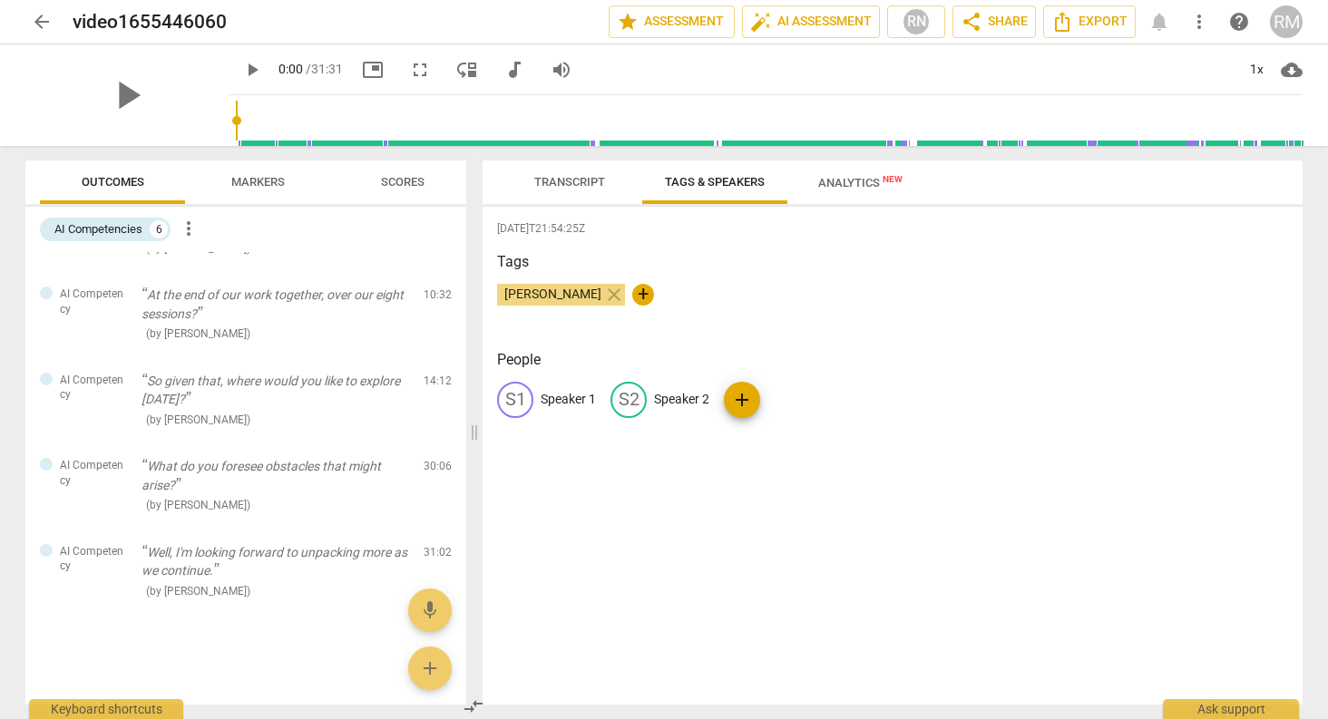
click at [853, 187] on span "Analytics New" at bounding box center [860, 183] width 84 height 14
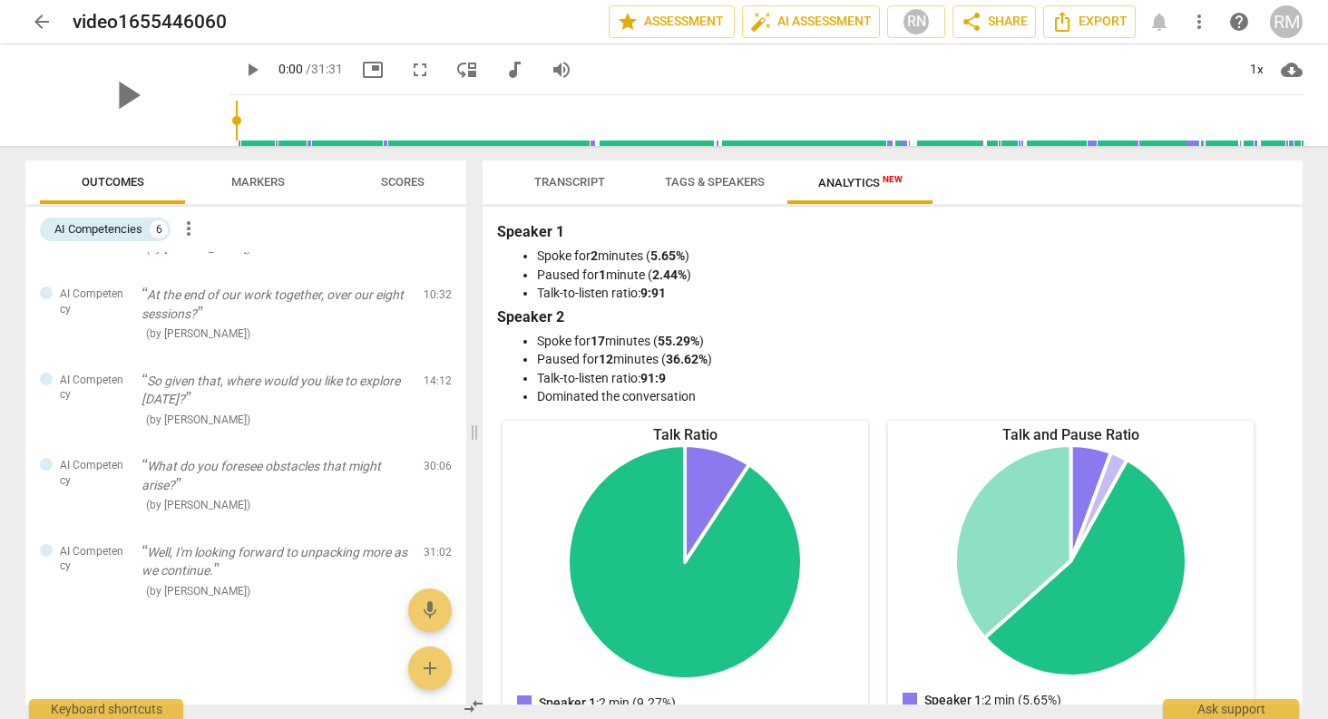
click at [744, 185] on span "Tags & Speakers" at bounding box center [715, 182] width 100 height 14
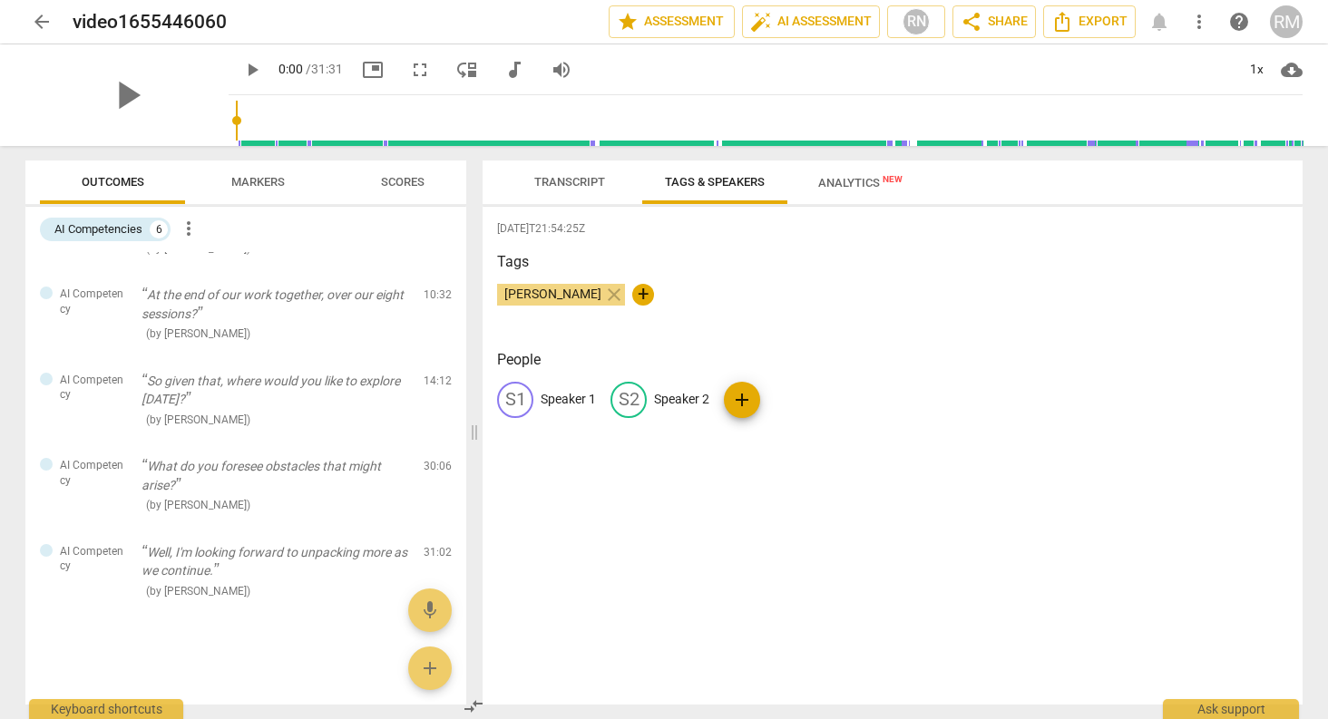
click at [551, 411] on div "S1 Speaker 1" at bounding box center [546, 400] width 99 height 36
type input "Ramya"
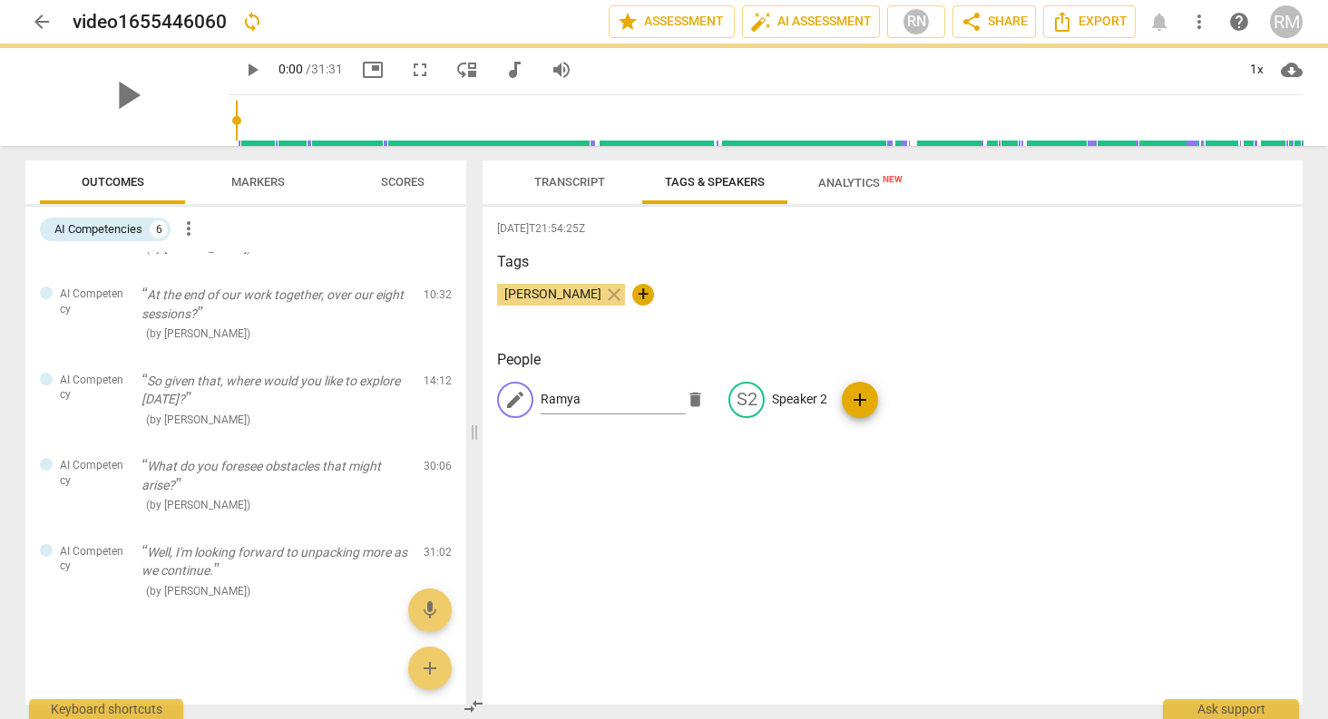
click at [763, 554] on div "2025-08-07T21:54:25Z Tags Ramya Mahalingam close + People edit Ramya delete S2 …" at bounding box center [893, 456] width 820 height 498
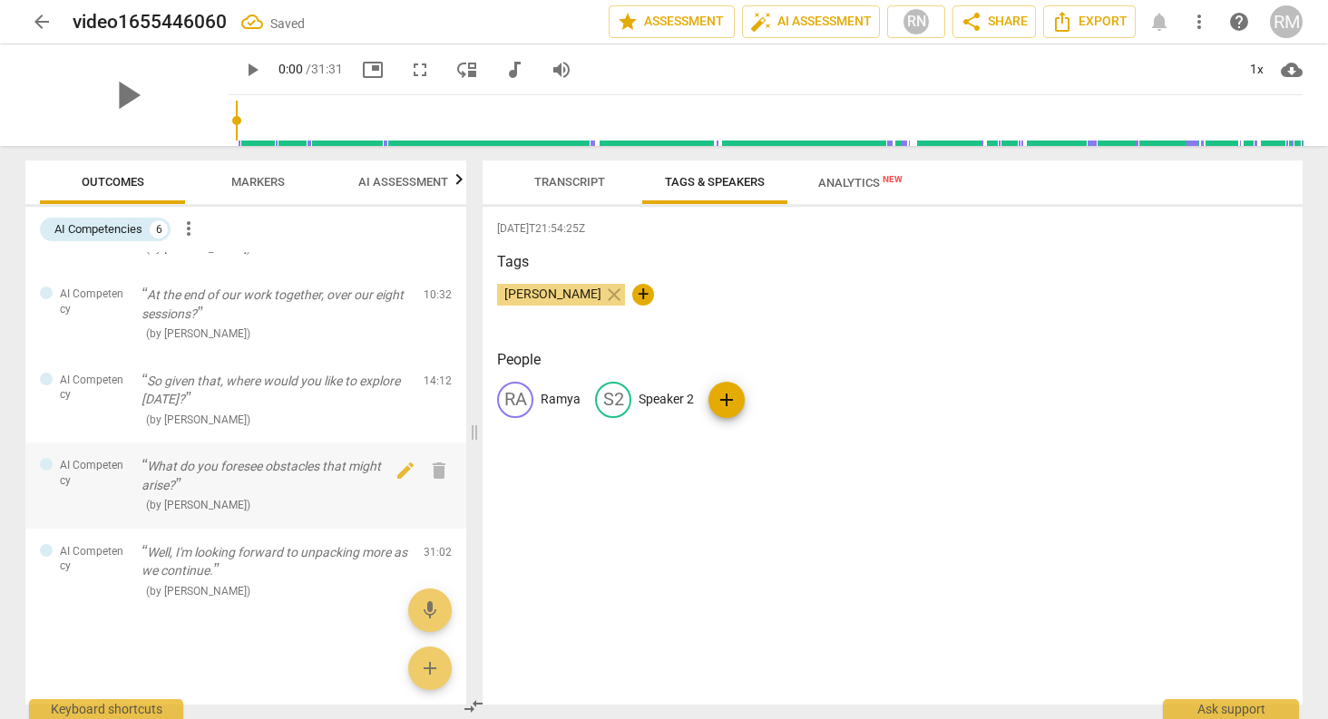
scroll to position [0, 0]
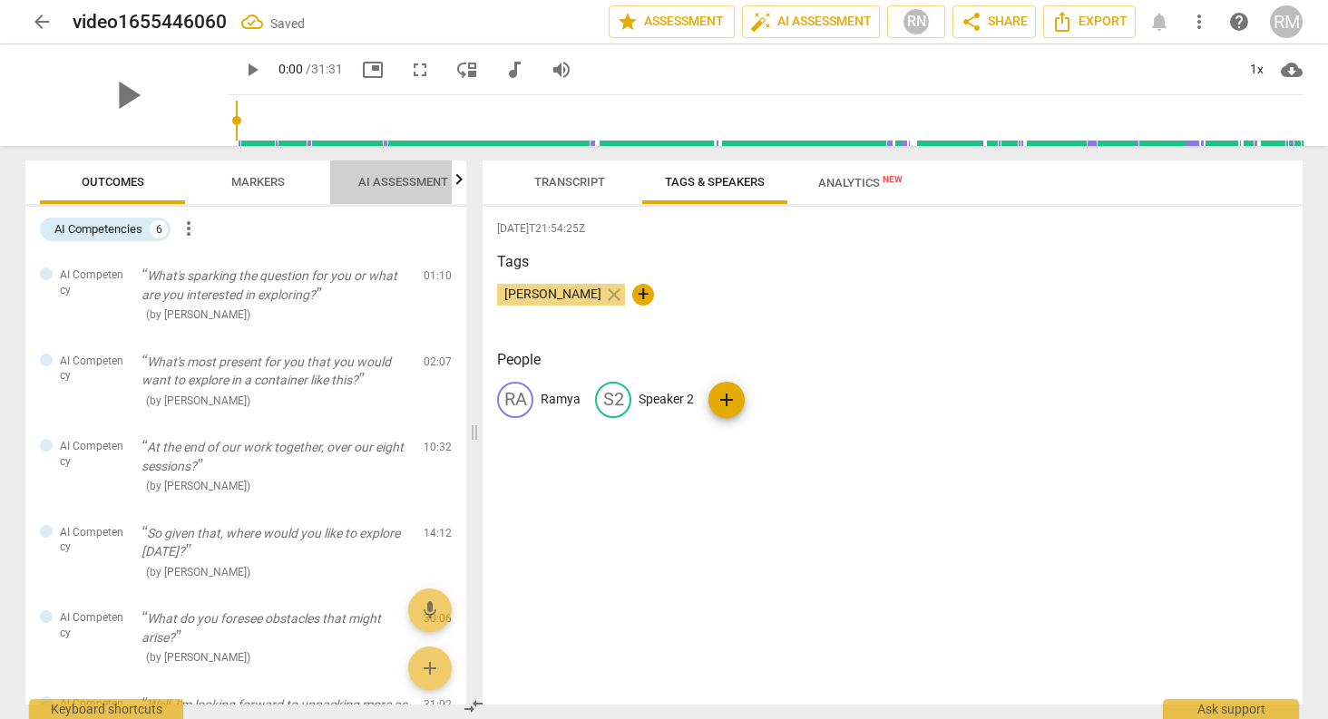
click at [376, 188] on span "AI Assessment" at bounding box center [403, 182] width 90 height 14
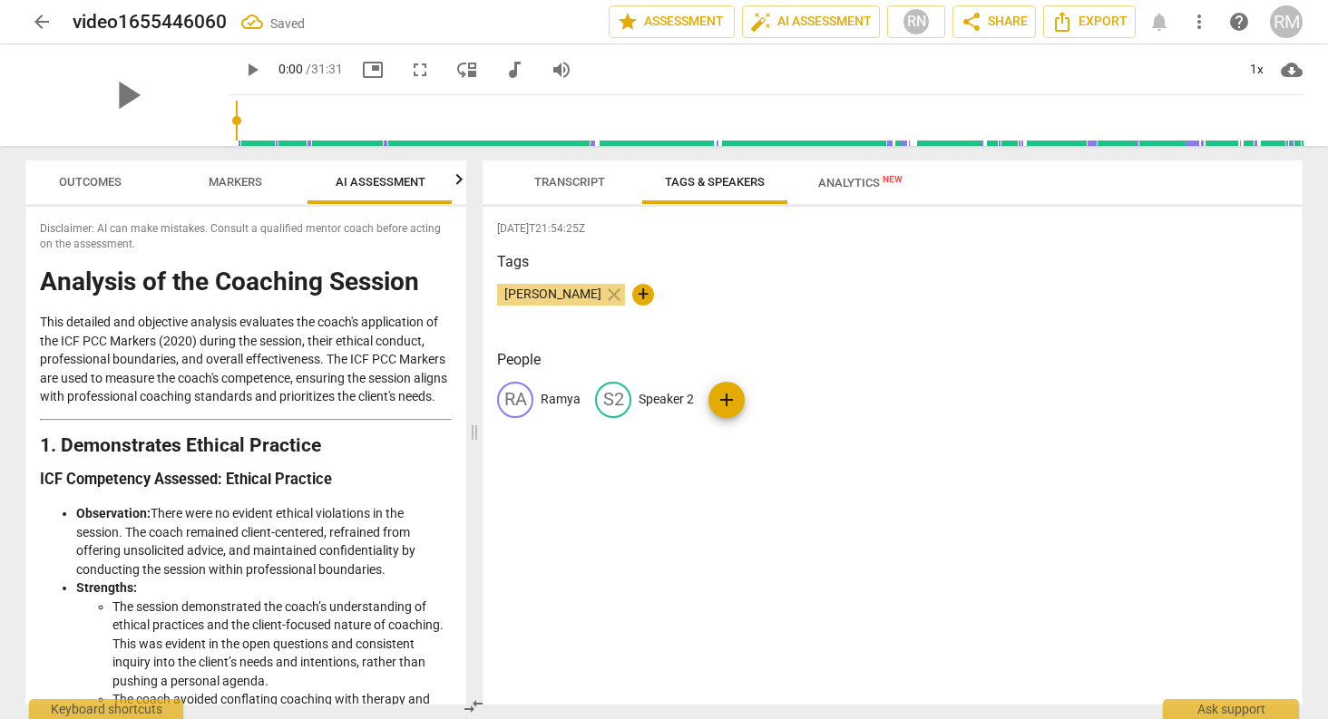
scroll to position [0, 24]
click at [255, 197] on button "Markers" at bounding box center [233, 183] width 145 height 44
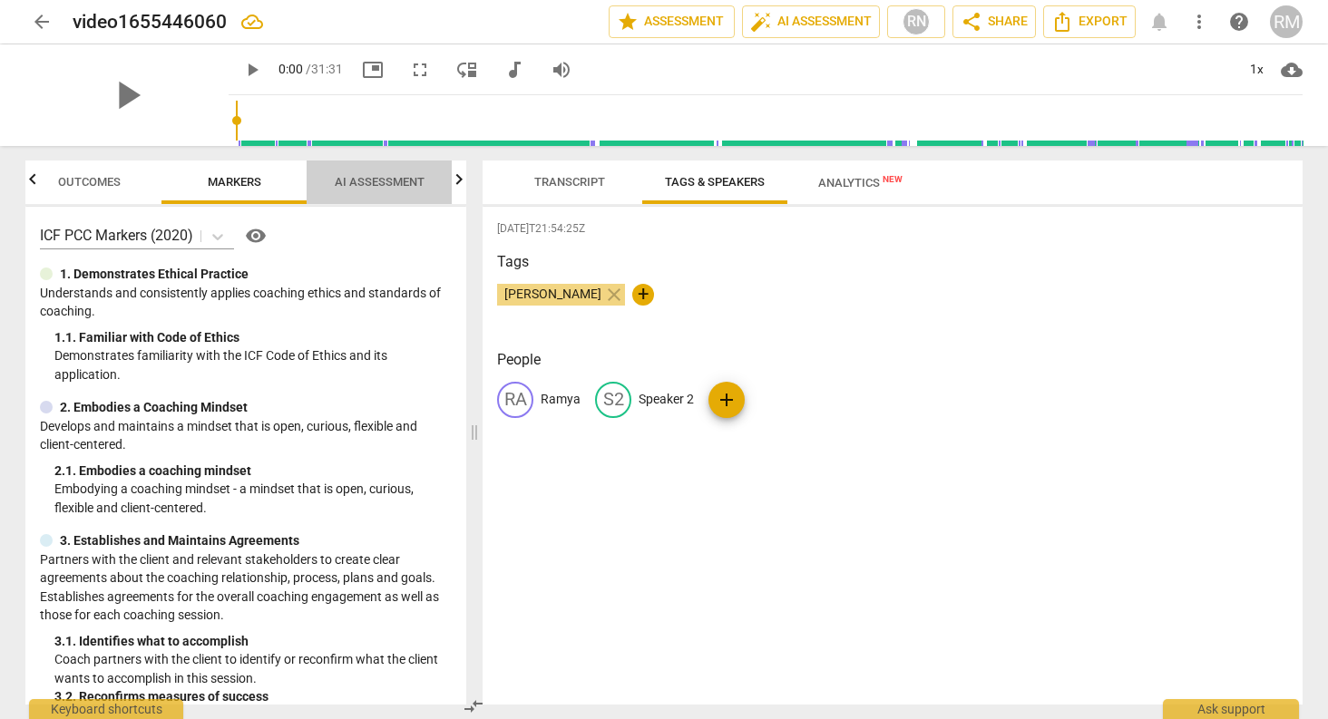
click at [372, 172] on span "AI Assessment" at bounding box center [379, 183] width 133 height 24
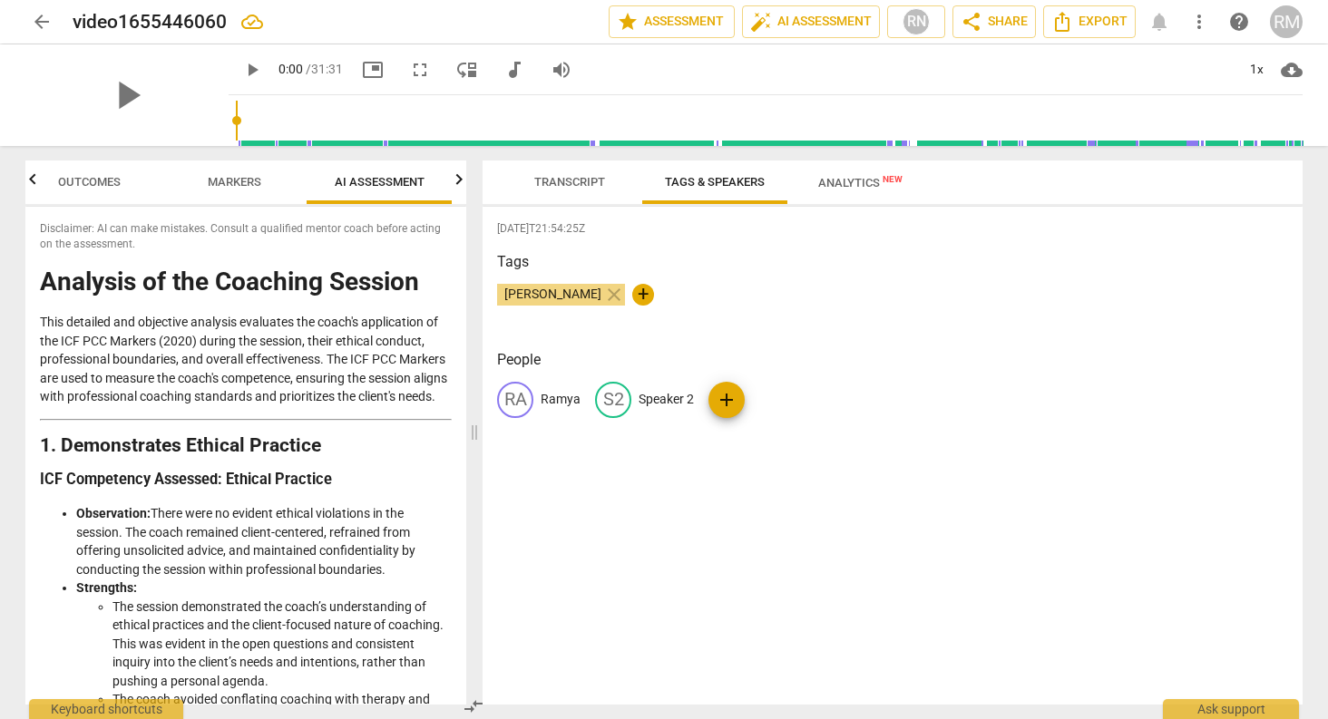
click at [455, 175] on icon "button" at bounding box center [459, 180] width 22 height 22
click at [348, 181] on span "Scores" at bounding box center [379, 183] width 87 height 24
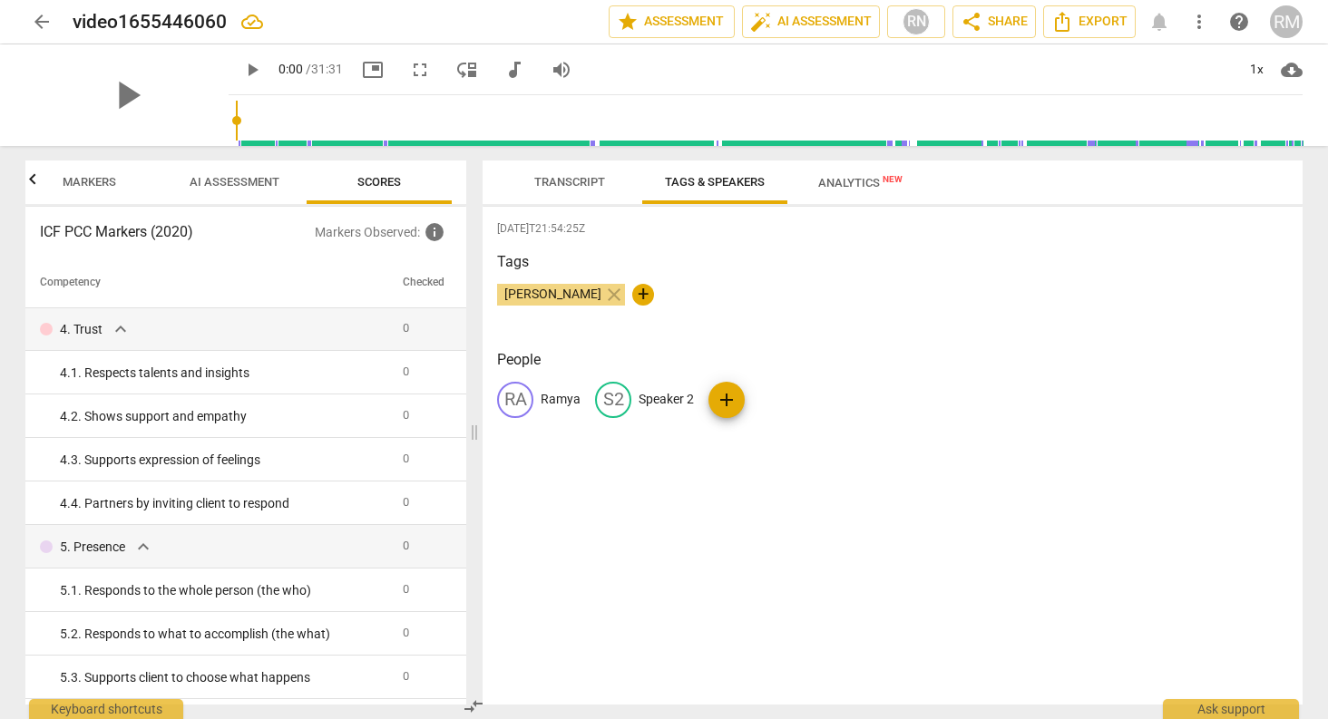
scroll to position [0, 0]
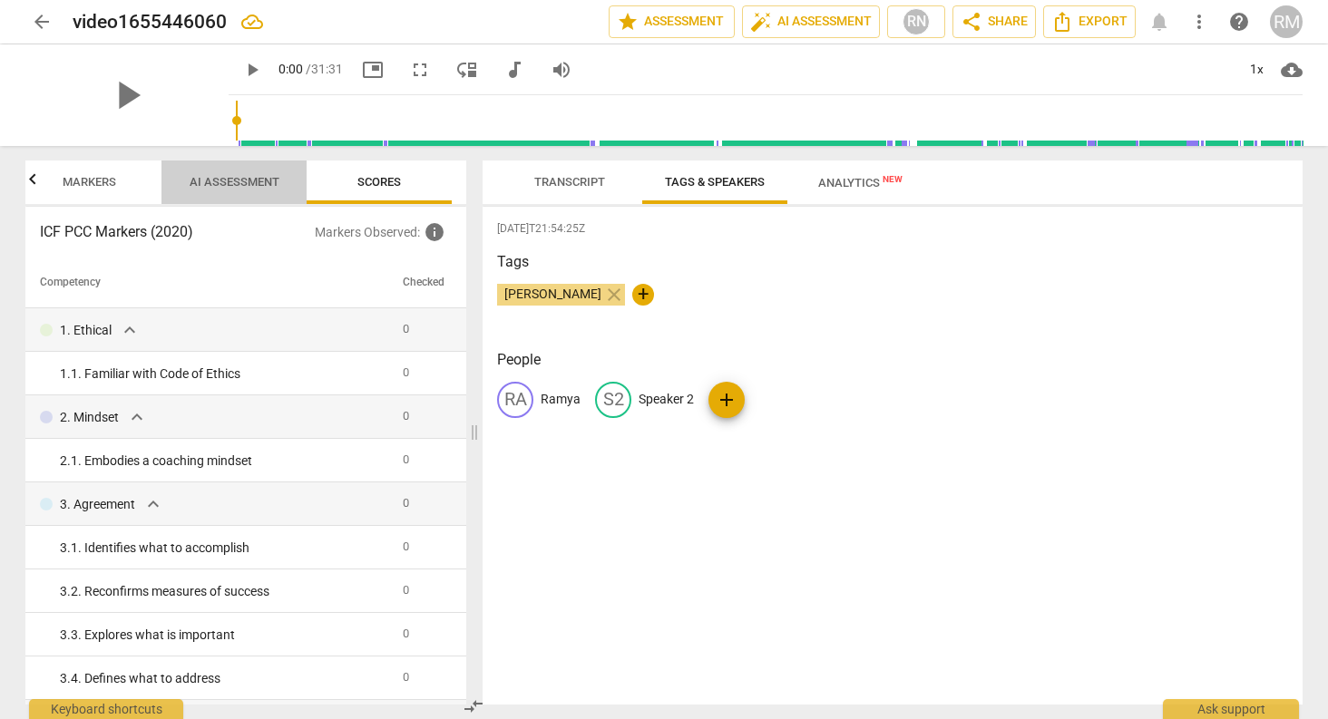
click at [220, 177] on span "AI Assessment" at bounding box center [235, 182] width 90 height 14
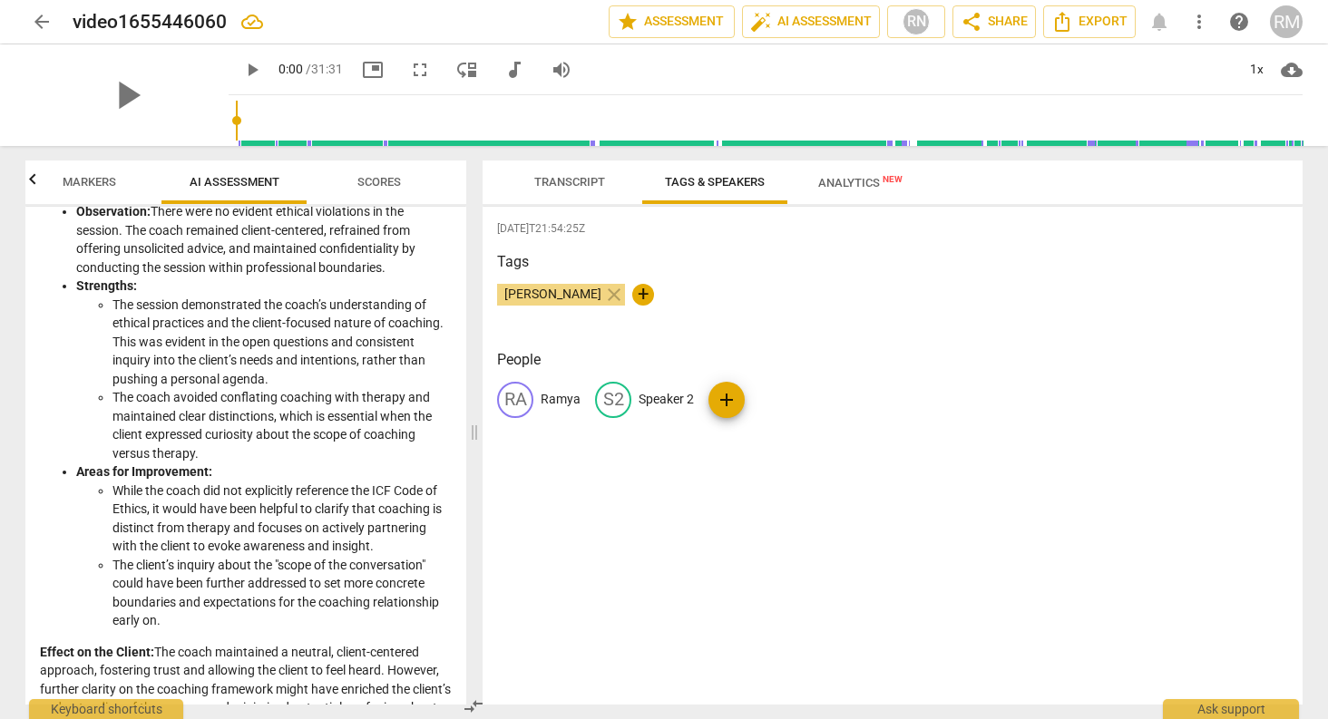
scroll to position [325, 0]
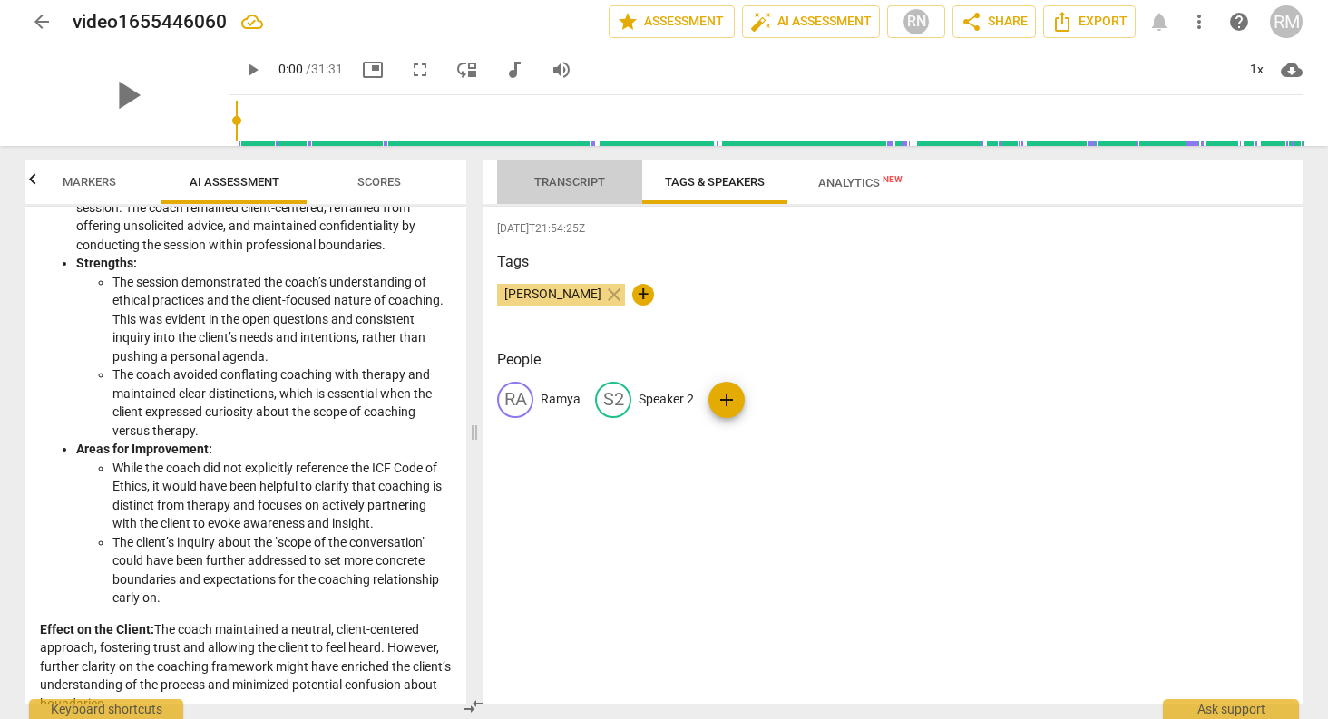
click at [568, 188] on span "Transcript" at bounding box center [569, 182] width 71 height 14
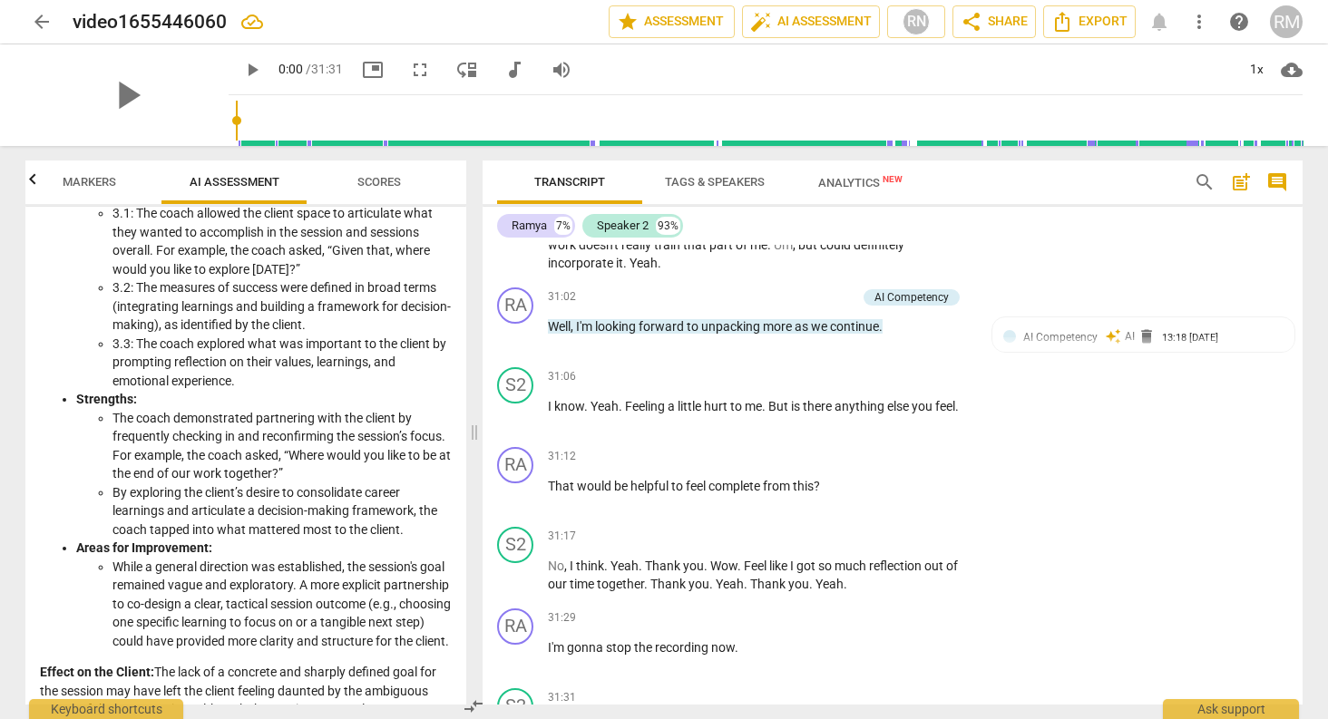
scroll to position [1436, 0]
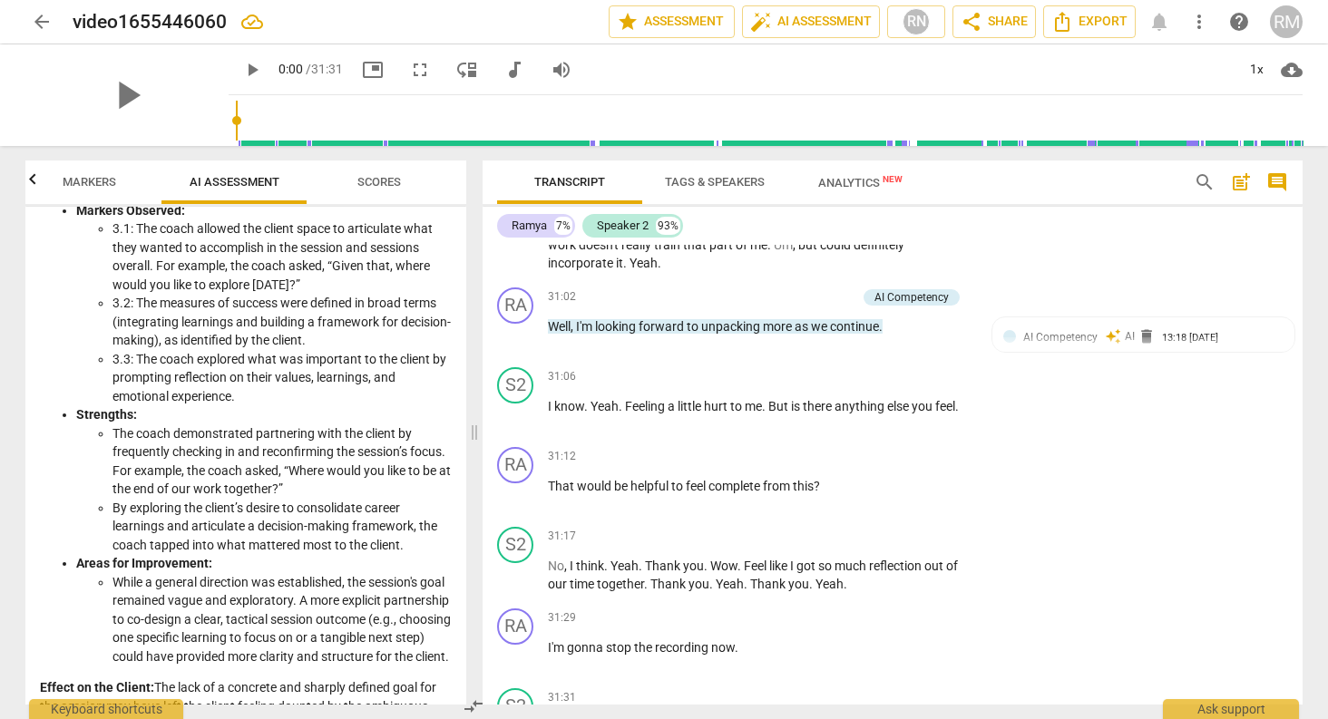
click at [394, 167] on button "Scores" at bounding box center [379, 183] width 145 height 44
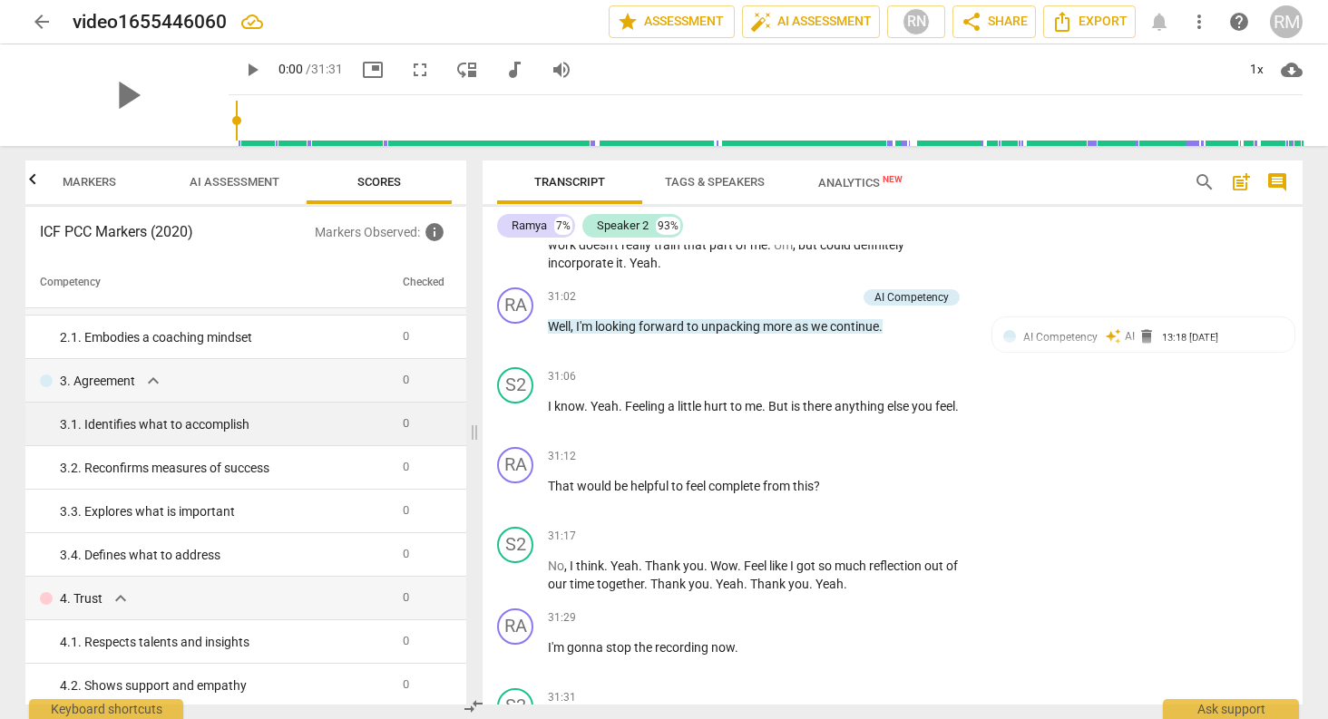
scroll to position [156, 0]
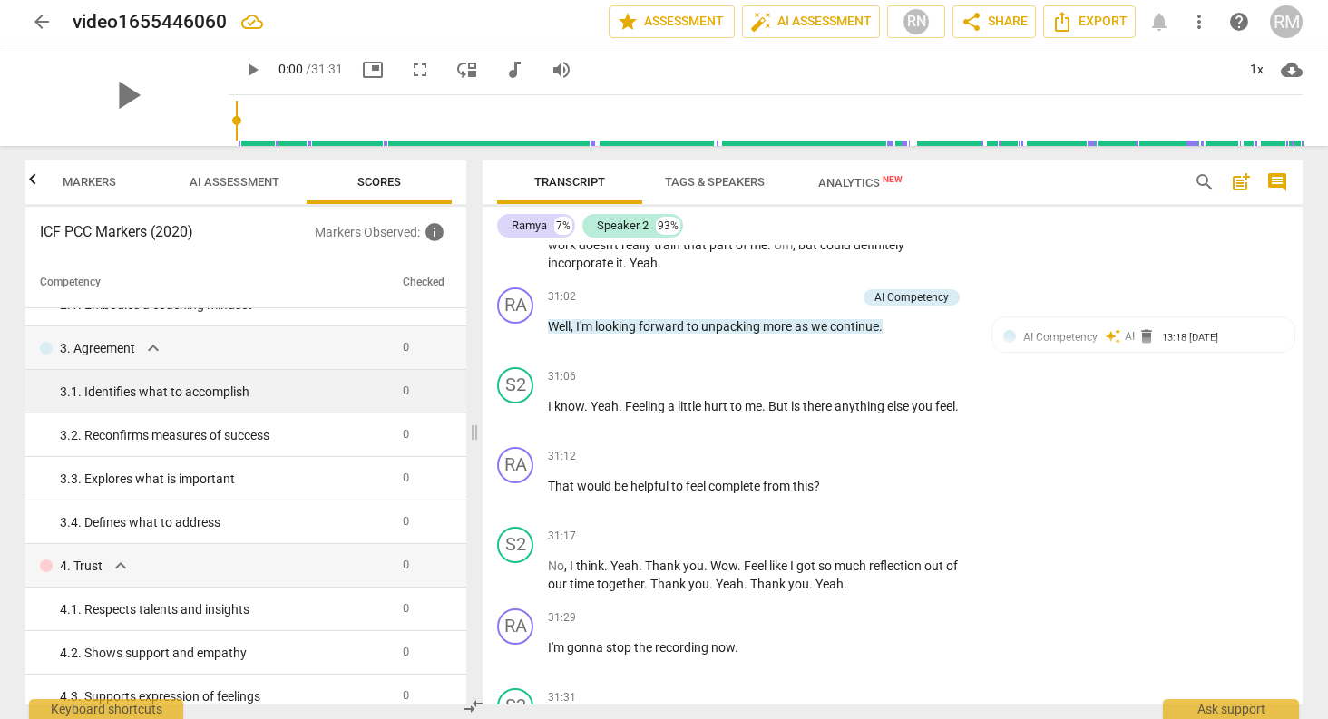
click at [383, 389] on td "3. 1. Identifies what to accomplish" at bounding box center [210, 392] width 370 height 44
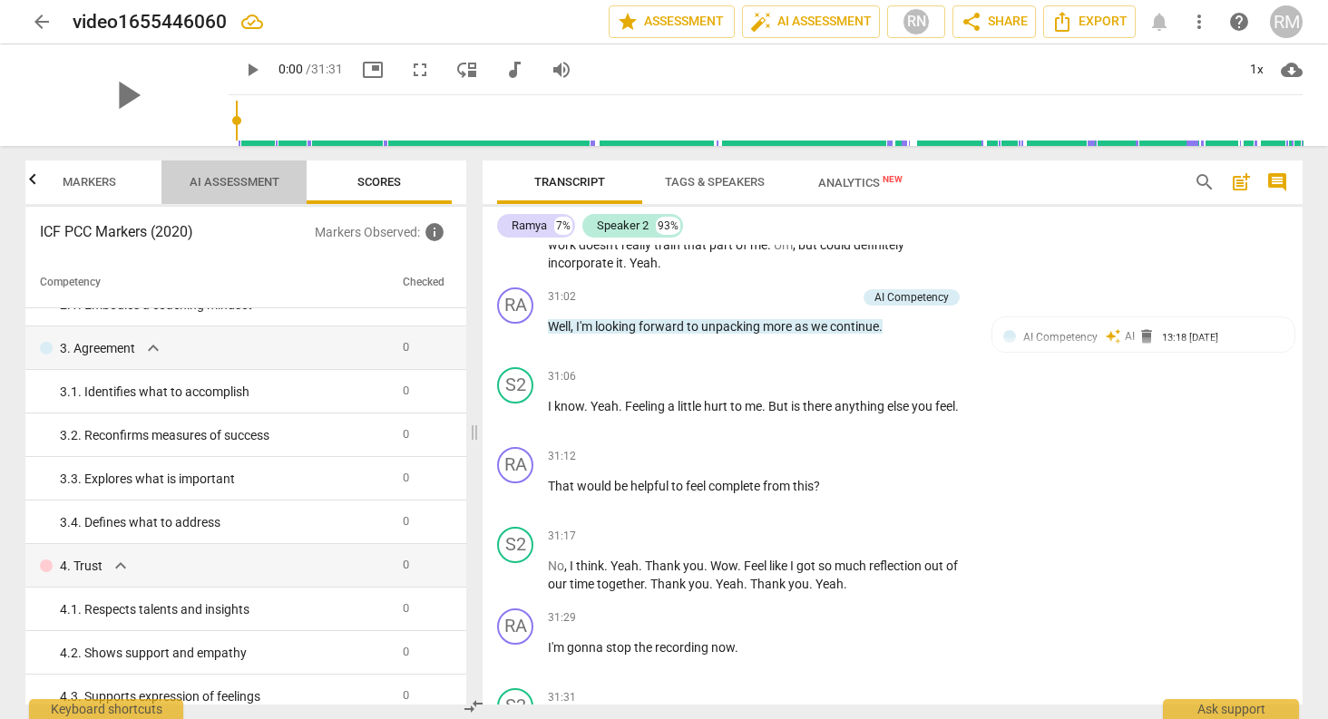
click at [213, 172] on span "AI Assessment" at bounding box center [234, 183] width 133 height 24
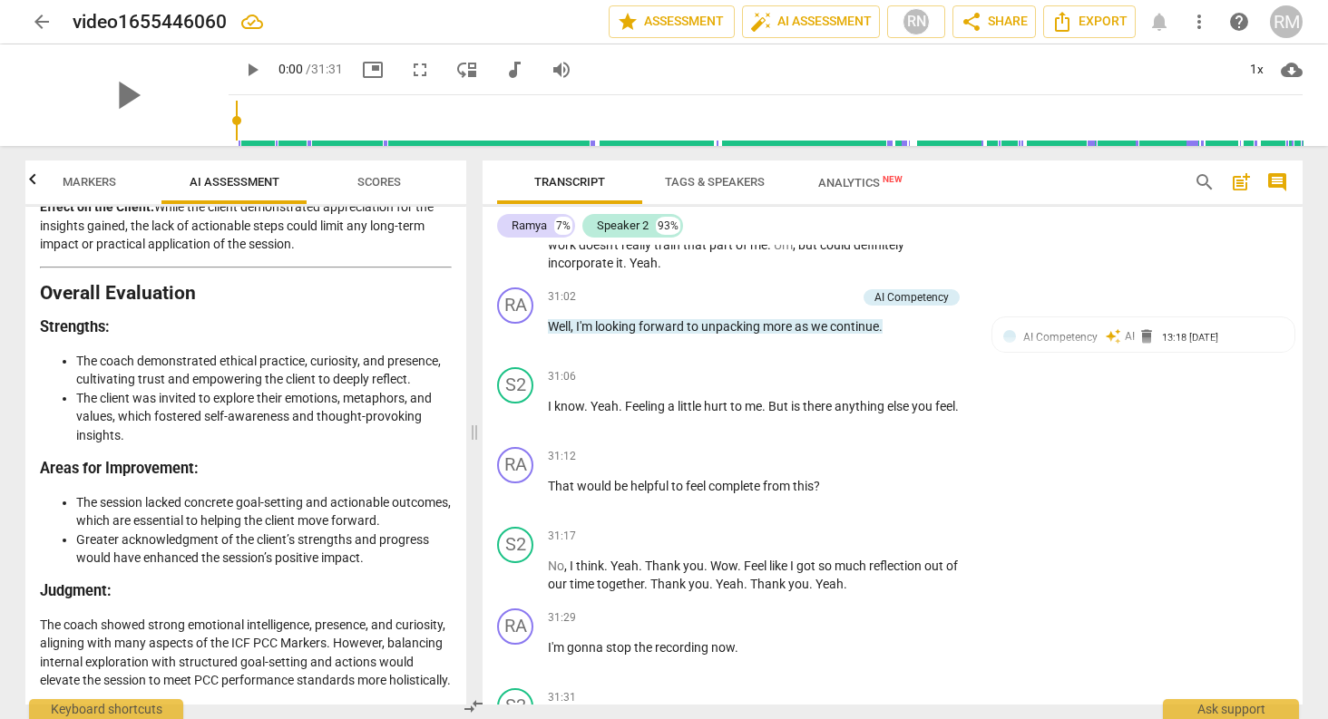
scroll to position [4443, 0]
click at [44, 24] on span "arrow_back" at bounding box center [42, 22] width 22 height 22
